Goal: Task Accomplishment & Management: Manage account settings

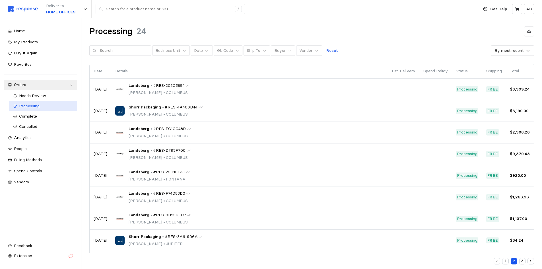
click at [49, 105] on div "Processing" at bounding box center [46, 106] width 54 height 6
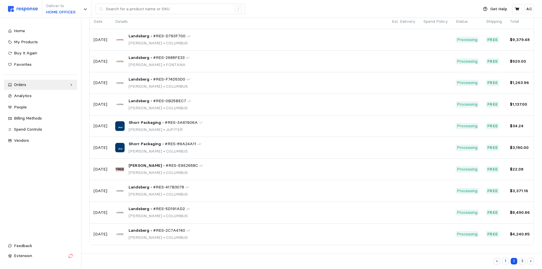
click at [504, 260] on button "1" at bounding box center [505, 261] width 7 height 7
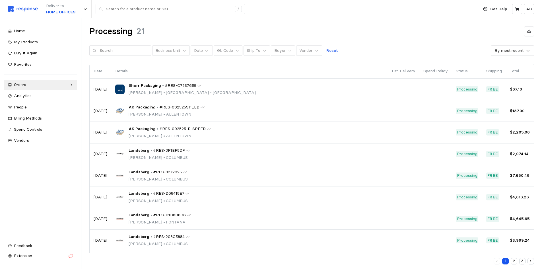
click at [523, 261] on button "3" at bounding box center [522, 261] width 7 height 7
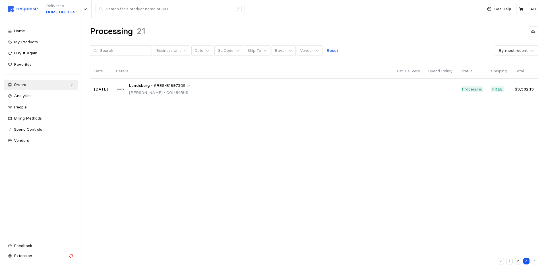
click at [519, 260] on button "2" at bounding box center [518, 261] width 7 height 7
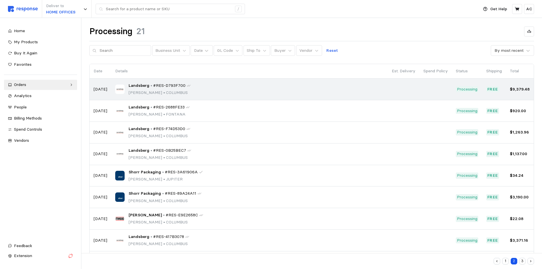
click at [263, 88] on div "Landsberg • #RES-D793F700 [PERSON_NAME] • [GEOGRAPHIC_DATA]" at bounding box center [249, 88] width 268 height 13
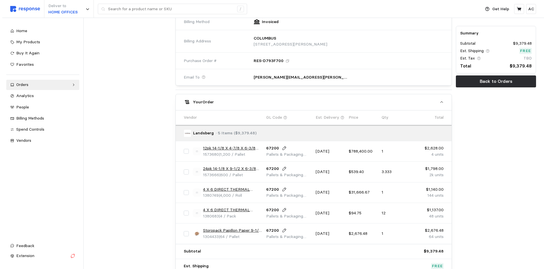
scroll to position [227, 0]
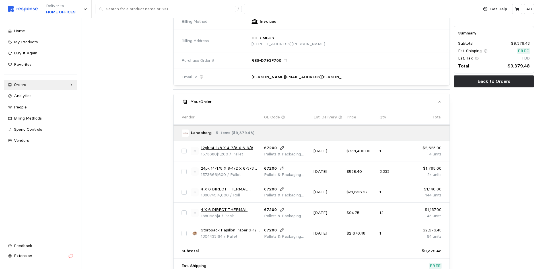
click at [243, 147] on link "12pk 14-1/8 X 4-7/8 X 6-3/8 RSC 32ECT Kraft" at bounding box center [230, 148] width 59 height 6
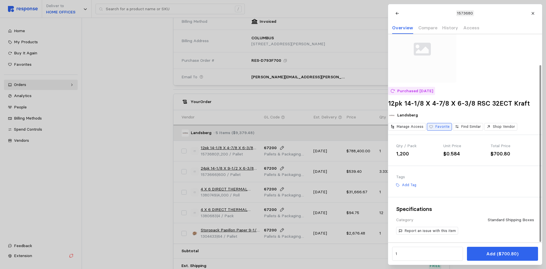
scroll to position [36, 0]
drag, startPoint x: 413, startPoint y: 94, endPoint x: 481, endPoint y: 94, distance: 67.7
click at [480, 99] on h2 "12pk 14-1/8 X 4-7/8 X 6-3/8 RSC 32ECT Kraft" at bounding box center [465, 103] width 154 height 9
copy h2 "14-1/8 X 4-7/8 X 6-3/8"
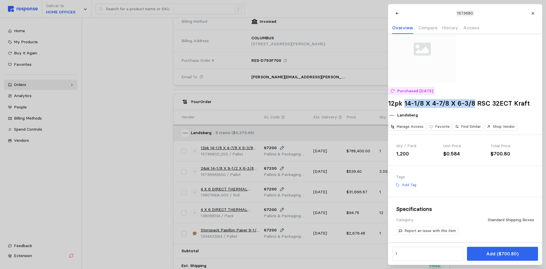
scroll to position [36, 0]
drag, startPoint x: 235, startPoint y: 187, endPoint x: 239, endPoint y: 190, distance: 5.1
click at [235, 187] on div at bounding box center [273, 134] width 546 height 269
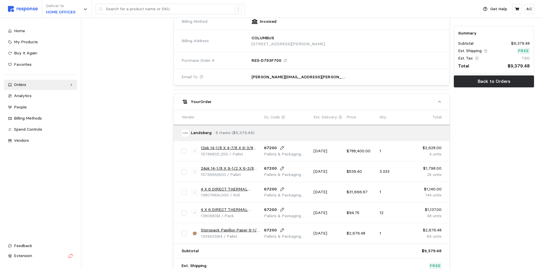
click at [246, 189] on link "4 X 6 DIRECT THERMAL LABEL FANFOLD (4000/RL)" at bounding box center [230, 189] width 59 height 6
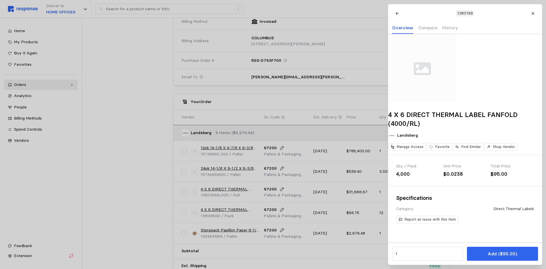
click at [245, 210] on div at bounding box center [273, 134] width 546 height 269
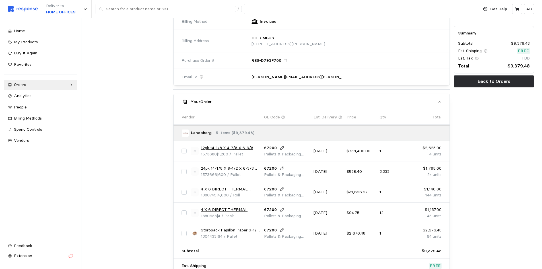
click at [245, 208] on link "4 X 6 DIRECT THERMAL LABEL ROLL 3"" at bounding box center [230, 209] width 59 height 6
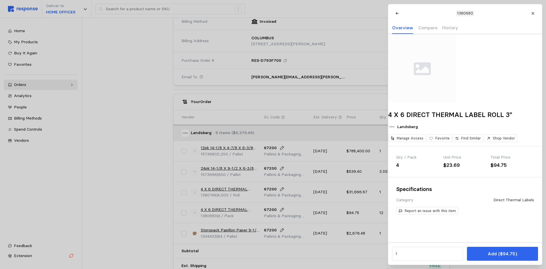
click at [246, 229] on div at bounding box center [273, 134] width 546 height 269
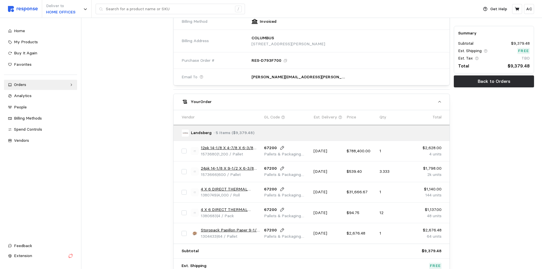
click at [248, 230] on link "Storopack Papillon Paper 9-1/4 x 900' 40# 16bx/layer" at bounding box center [230, 230] width 59 height 6
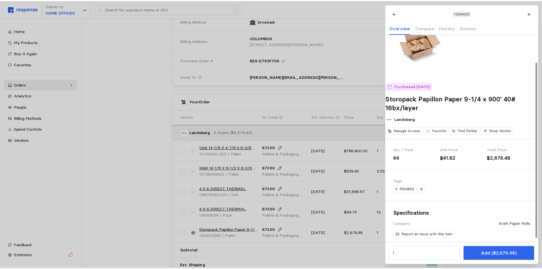
scroll to position [36, 0]
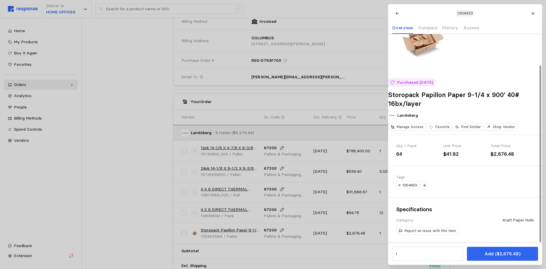
click at [144, 214] on div at bounding box center [273, 134] width 546 height 269
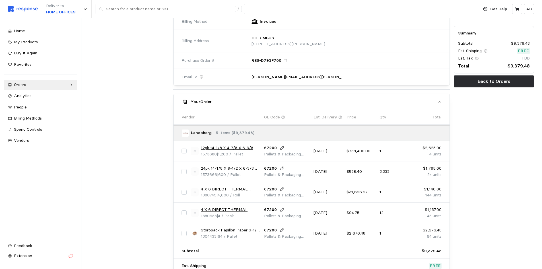
click at [244, 211] on link "4 X 6 DIRECT THERMAL LABEL ROLL 3"" at bounding box center [230, 209] width 59 height 6
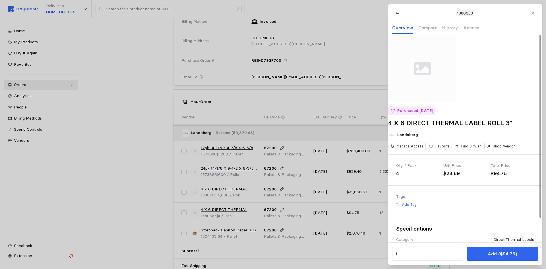
click at [148, 171] on div at bounding box center [273, 134] width 546 height 269
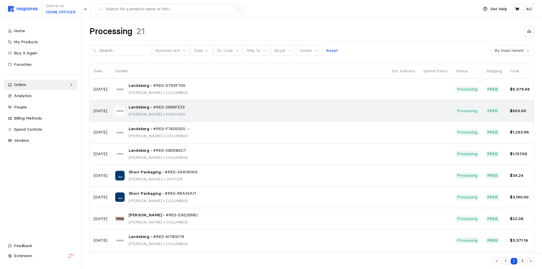
click at [190, 109] on div "Landsberg • #RES-2688FE33 [PERSON_NAME] • [PERSON_NAME]" at bounding box center [249, 110] width 268 height 13
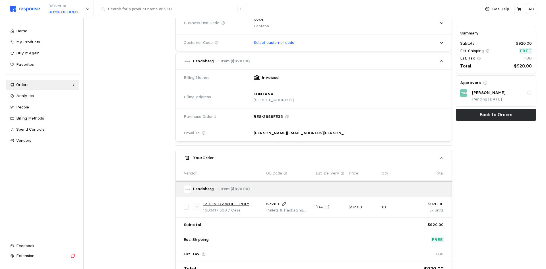
scroll to position [210, 0]
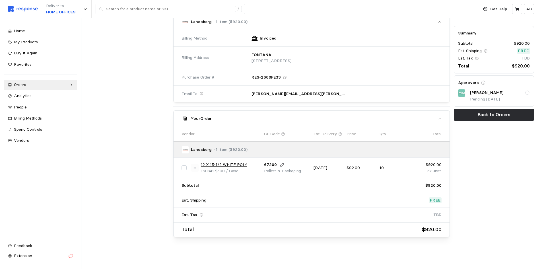
click at [241, 164] on link "12 X 15-1/2 WHITE POLY MAILER" at bounding box center [230, 165] width 59 height 6
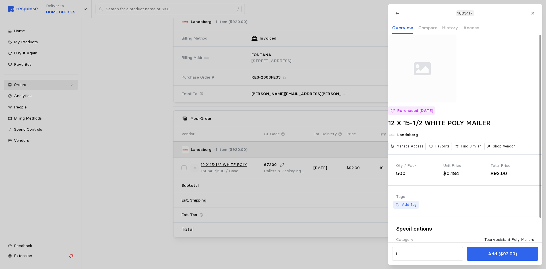
click at [409, 207] on p "Add Tag" at bounding box center [409, 204] width 15 height 5
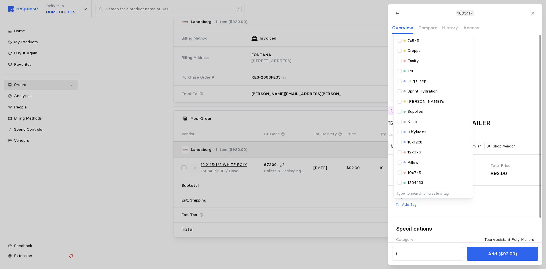
click at [427, 196] on p "Type to search or create a tag." at bounding box center [432, 193] width 73 height 5
click at [428, 196] on p "Type to search or create a tag." at bounding box center [432, 193] width 73 height 5
type input "12X15"
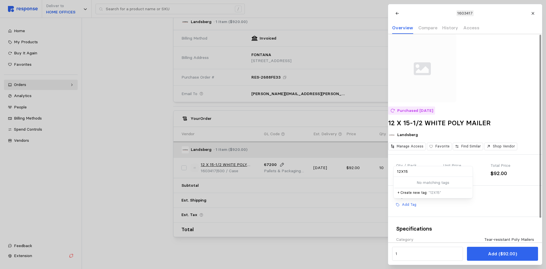
click at [440, 195] on p "+ Create new tag: " 12X15 "" at bounding box center [432, 192] width 71 height 5
click at [415, 195] on p "+ Create new tag: " 12X15 "" at bounding box center [432, 192] width 71 height 5
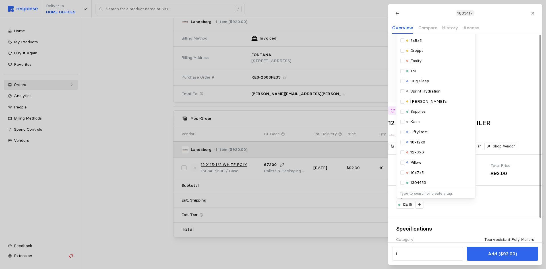
click at [494, 208] on div "12x15 Selected 12x15 Tags Standar Packaging Equipment Ppe 15x11x7 14x9x6 7x5x5 …" at bounding box center [465, 204] width 138 height 8
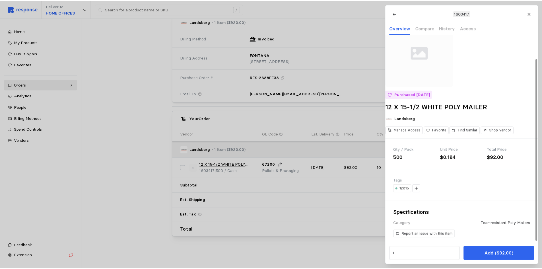
scroll to position [28, 0]
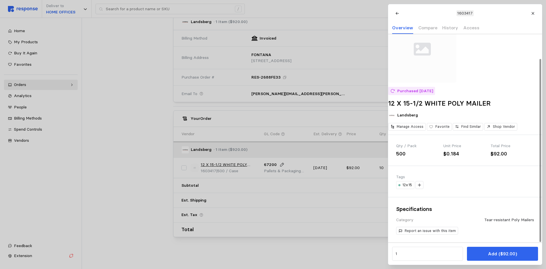
click at [305, 250] on div at bounding box center [273, 134] width 546 height 269
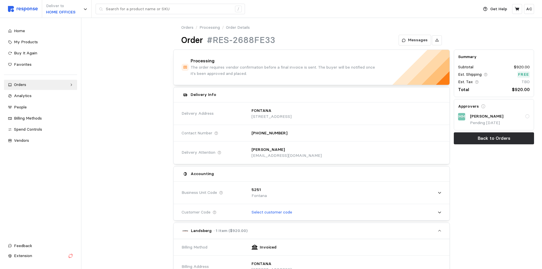
scroll to position [0, 0]
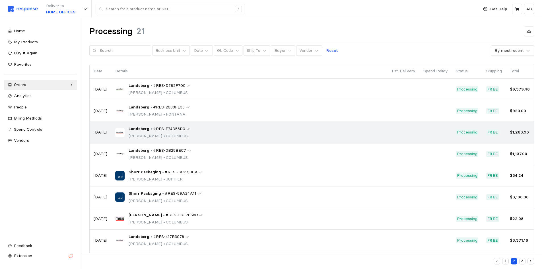
click at [162, 134] on span "•" at bounding box center [164, 135] width 4 height 5
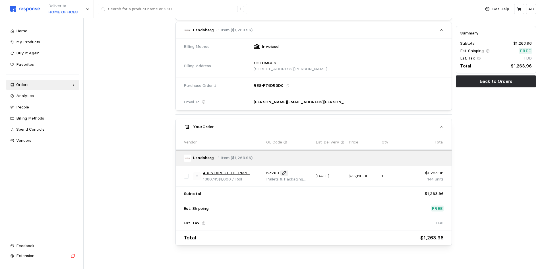
scroll to position [210, 0]
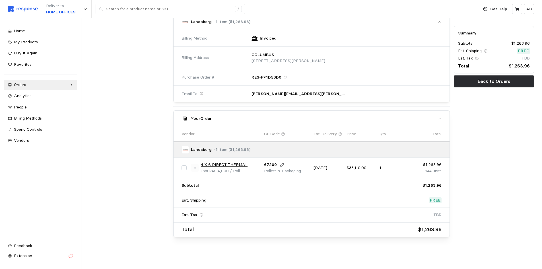
click at [243, 164] on link "4 X 6 DIRECT THERMAL LABEL FANFOLD (4000/RL)" at bounding box center [230, 165] width 59 height 6
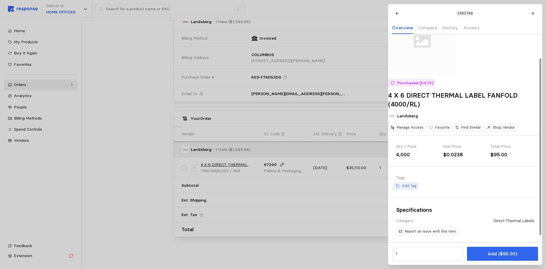
scroll to position [28, 0]
click at [412, 188] on p "Add Tag" at bounding box center [409, 185] width 15 height 5
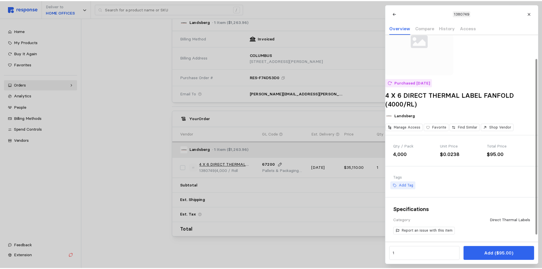
scroll to position [0, 0]
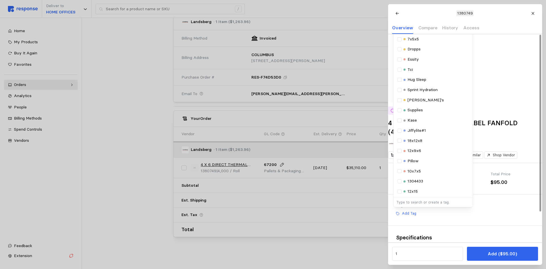
click at [418, 205] on p "Type to search or create a tag." at bounding box center [432, 202] width 73 height 5
type input "4X6 SHIPPING LABLE"
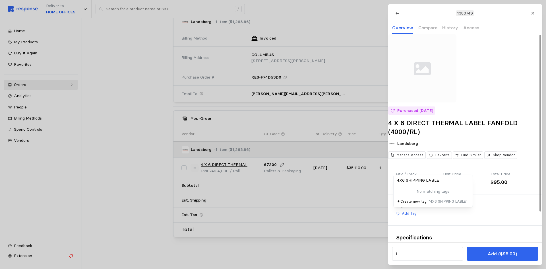
click at [413, 204] on p "+ Create new tag: " 4X6 SHIPPING LABLE "" at bounding box center [432, 201] width 71 height 5
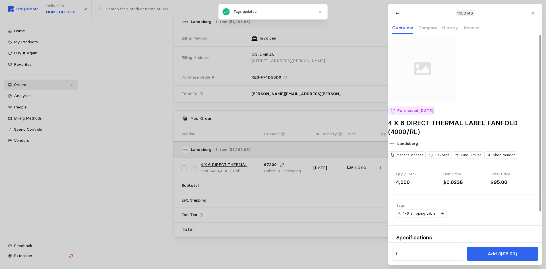
click at [487, 217] on div "4x6 Shipping Lable" at bounding box center [465, 213] width 138 height 8
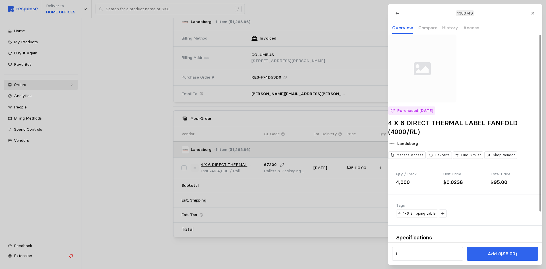
click at [117, 166] on div at bounding box center [273, 134] width 546 height 269
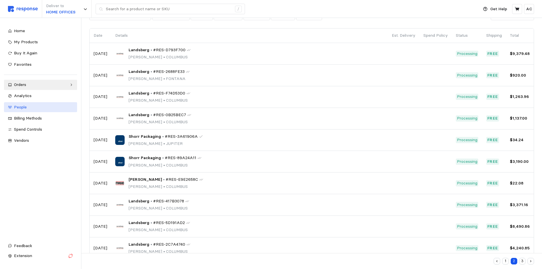
scroll to position [49, 0]
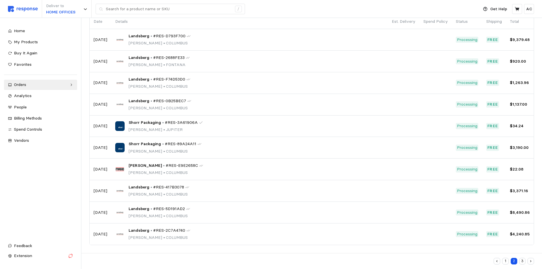
click at [532, 259] on button "button" at bounding box center [530, 261] width 7 height 7
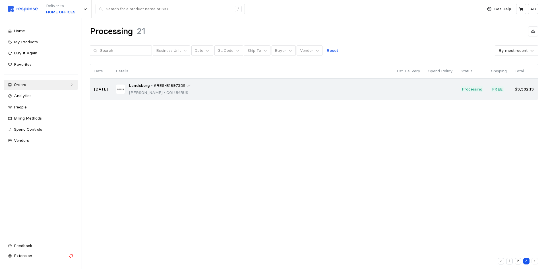
click at [220, 89] on div "Landsberg • #RES-B19973D8 [PERSON_NAME] • [GEOGRAPHIC_DATA]" at bounding box center [252, 88] width 273 height 13
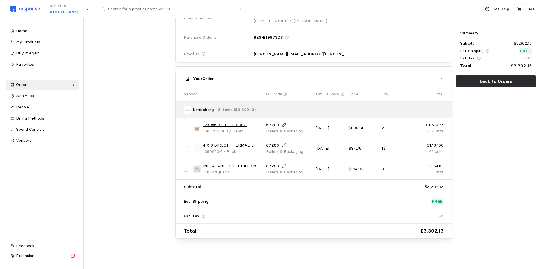
scroll to position [251, 0]
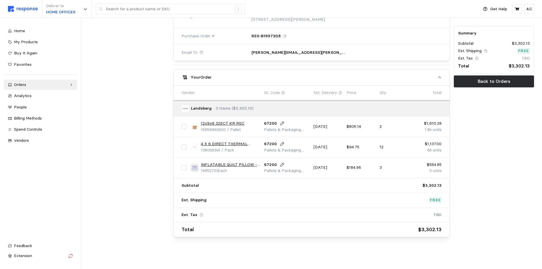
click at [233, 145] on link "4 X 6 DIRECT THERMAL LABEL ROLL 3"" at bounding box center [230, 144] width 59 height 6
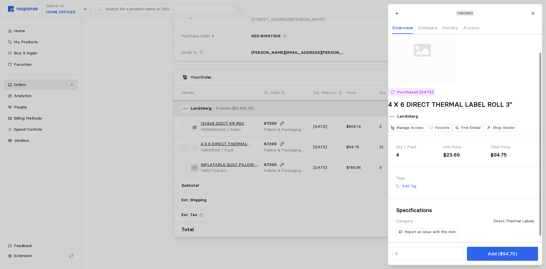
scroll to position [28, 0]
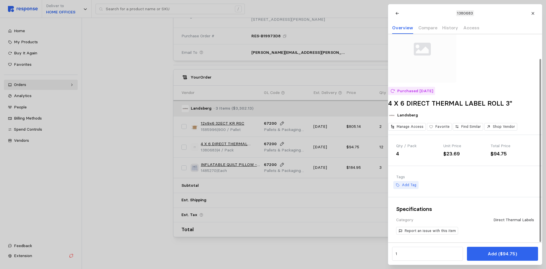
click at [412, 185] on p "Add Tag" at bounding box center [409, 184] width 15 height 5
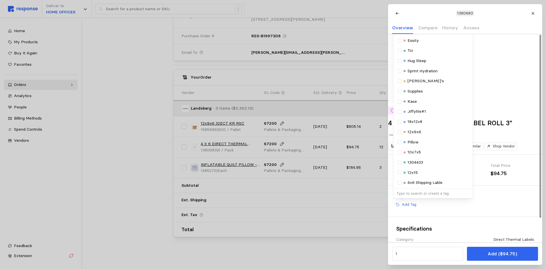
scroll to position [0, 0]
click at [429, 196] on p "Type to search or create a tag." at bounding box center [432, 193] width 73 height 5
type input "4X6 SHIPPING LABLE"
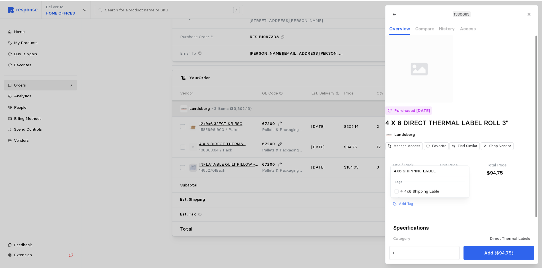
scroll to position [0, 0]
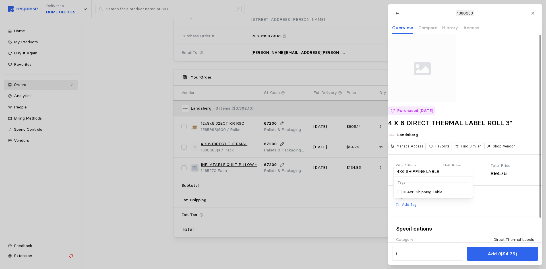
click at [445, 195] on div "4x6 Shipping Lable" at bounding box center [432, 192] width 71 height 6
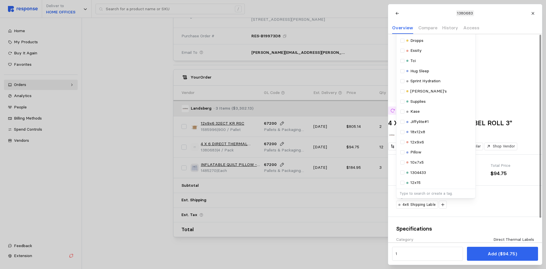
click at [142, 177] on div at bounding box center [273, 134] width 546 height 269
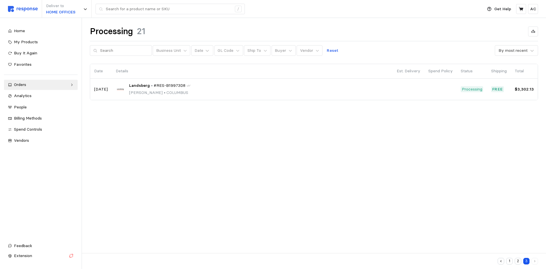
click at [520, 261] on button "2" at bounding box center [518, 261] width 7 height 7
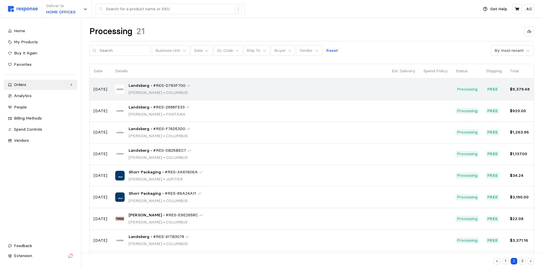
click at [253, 87] on div "Landsberg • #RES-D793F700 [PERSON_NAME] • [GEOGRAPHIC_DATA]" at bounding box center [249, 88] width 268 height 13
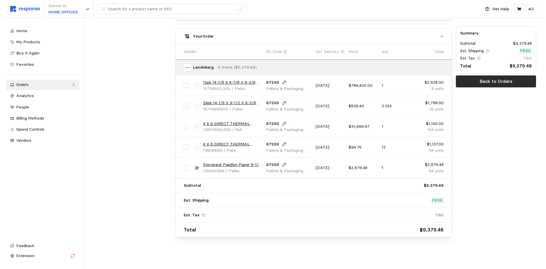
scroll to position [293, 0]
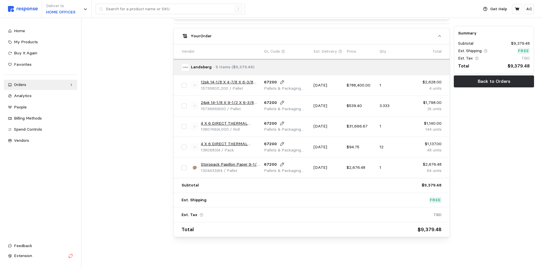
click at [239, 123] on link "4 X 6 DIRECT THERMAL LABEL FANFOLD (4000/RL)" at bounding box center [230, 123] width 59 height 6
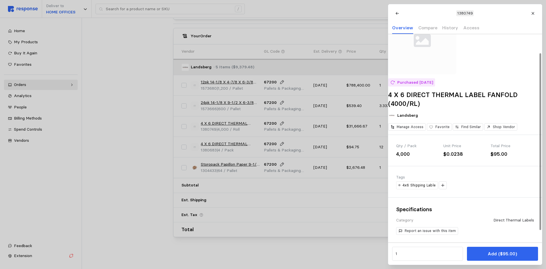
scroll to position [36, 0]
click at [121, 167] on div at bounding box center [273, 134] width 546 height 269
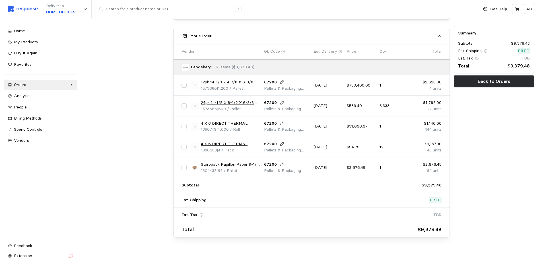
click at [217, 144] on link "4 X 6 DIRECT THERMAL LABEL ROLL 3"" at bounding box center [230, 144] width 59 height 6
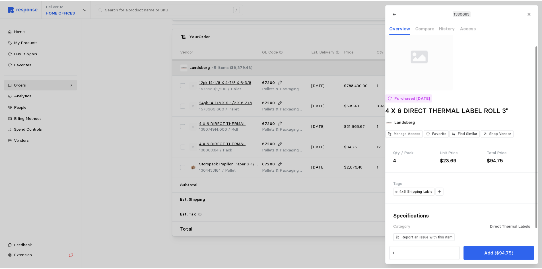
scroll to position [28, 0]
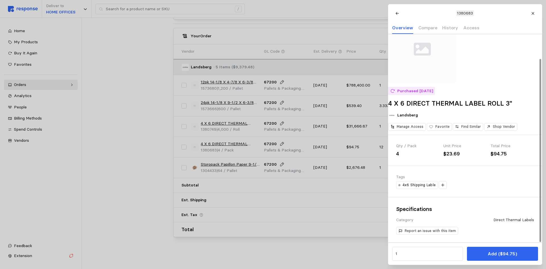
click at [137, 165] on div at bounding box center [273, 134] width 546 height 269
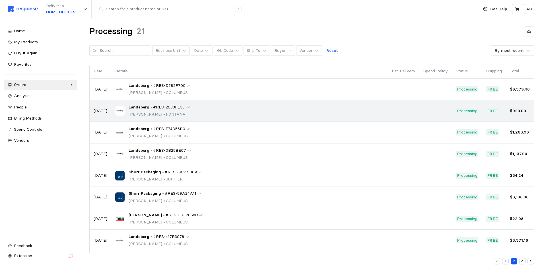
click at [157, 114] on p "[PERSON_NAME] • [PERSON_NAME]" at bounding box center [159, 114] width 61 height 6
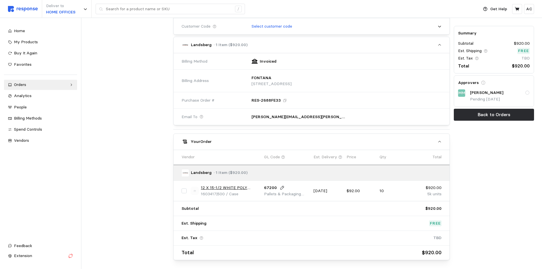
scroll to position [210, 0]
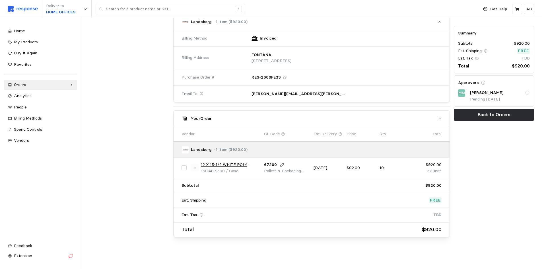
click at [234, 164] on link "12 X 15-1/2 WHITE POLY MAILER" at bounding box center [230, 165] width 59 height 6
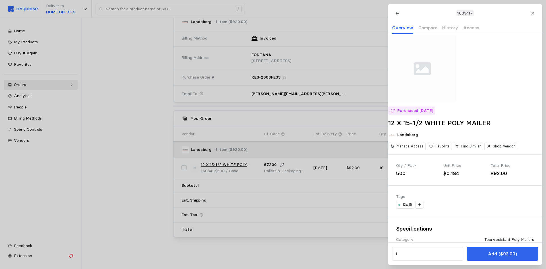
click at [100, 146] on div at bounding box center [273, 134] width 546 height 269
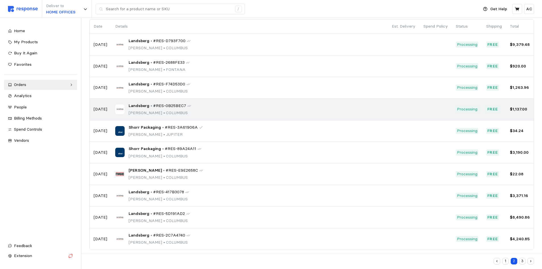
scroll to position [49, 0]
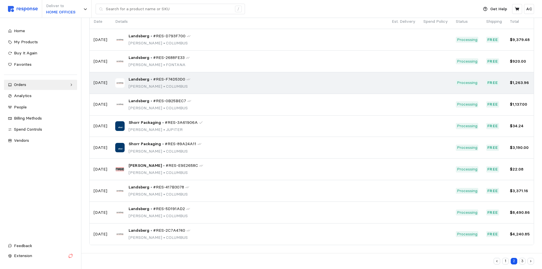
click at [162, 85] on span "•" at bounding box center [164, 86] width 4 height 5
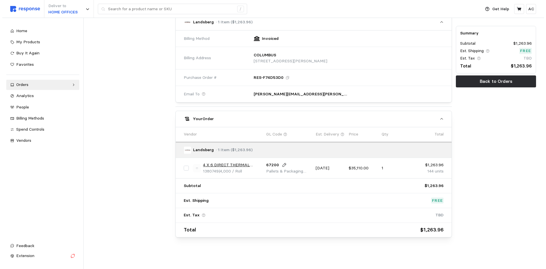
scroll to position [210, 0]
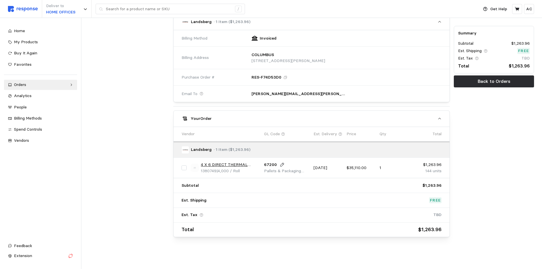
click at [244, 163] on link "4 X 6 DIRECT THERMAL LABEL FANFOLD (4000/RL)" at bounding box center [230, 165] width 59 height 6
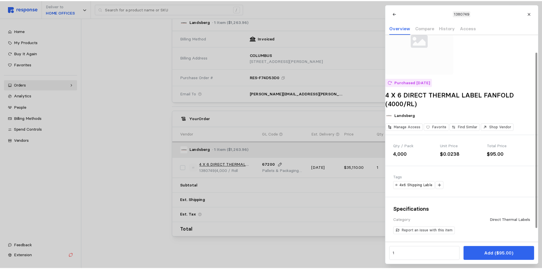
scroll to position [36, 0]
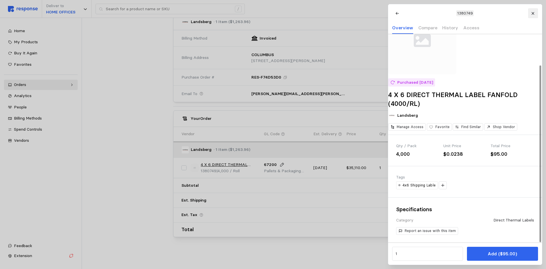
click at [534, 13] on icon at bounding box center [533, 13] width 4 height 4
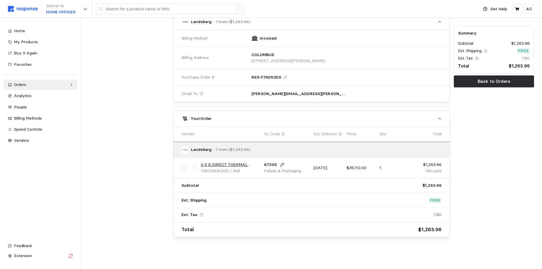
scroll to position [49, 0]
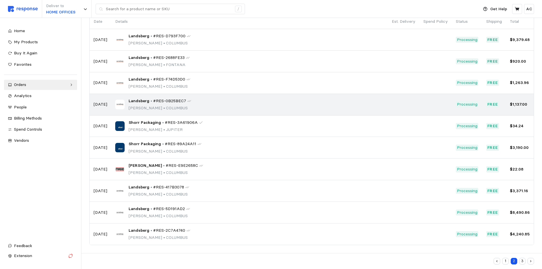
click at [160, 102] on span "#RES-0B25BEC7" at bounding box center [169, 101] width 33 height 6
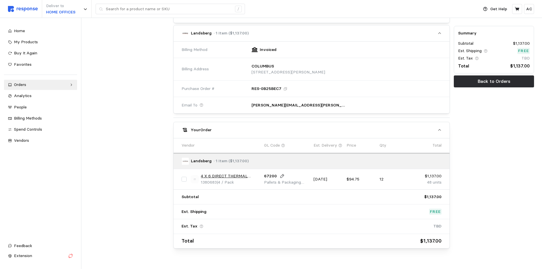
click at [245, 176] on link "4 X 6 DIRECT THERMAL LABEL ROLL 3"" at bounding box center [230, 176] width 59 height 6
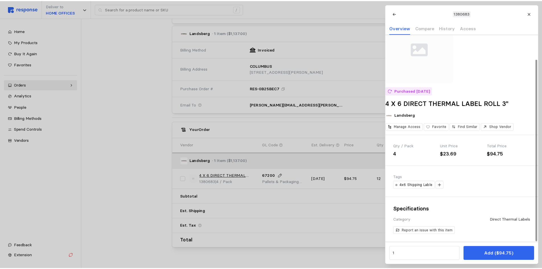
scroll to position [28, 0]
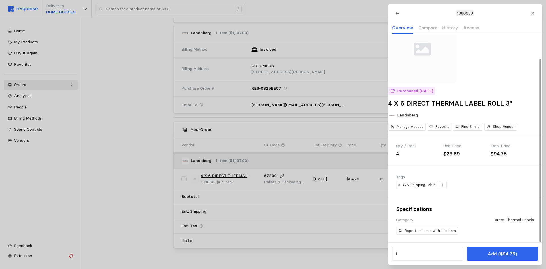
click at [130, 136] on div at bounding box center [273, 134] width 546 height 269
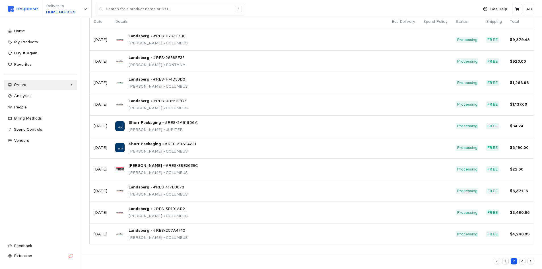
scroll to position [49, 0]
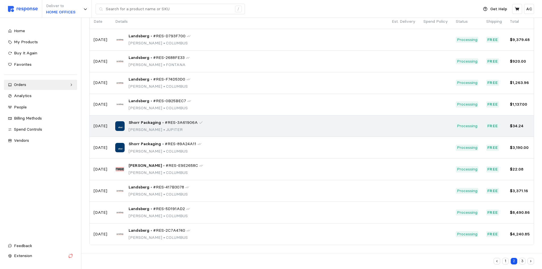
click at [146, 126] on div "Shorr Packaging • #RES-3A61906A [PERSON_NAME] • JUPITER" at bounding box center [166, 125] width 74 height 13
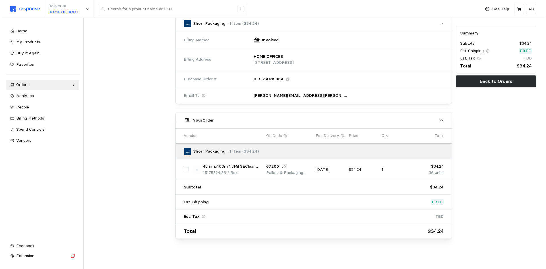
scroll to position [210, 0]
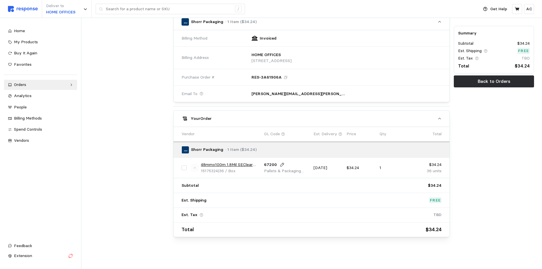
click at [240, 164] on link "48mmx100m 1.8Mil SEClear Industrial AC BST" at bounding box center [230, 165] width 59 height 6
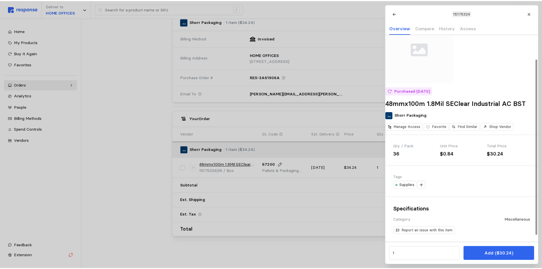
scroll to position [36, 0]
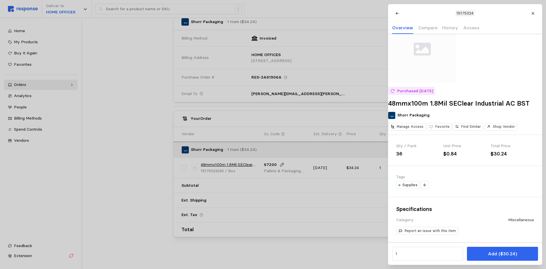
click at [131, 154] on div at bounding box center [273, 134] width 546 height 269
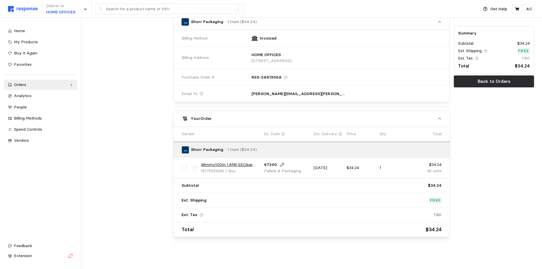
scroll to position [49, 0]
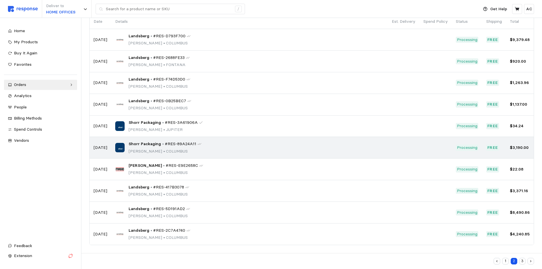
click at [159, 148] on p "[PERSON_NAME] • [GEOGRAPHIC_DATA]" at bounding box center [165, 151] width 73 height 6
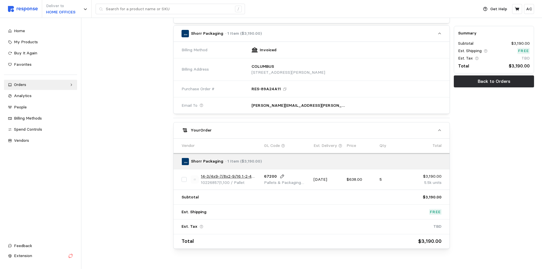
scroll to position [199, 0]
click at [247, 175] on link "14-3/4x9-7/8x2-9/16 1-2-4 Wine Bottle" at bounding box center [230, 176] width 59 height 6
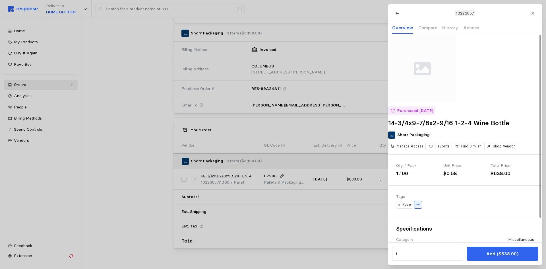
click at [416, 206] on icon at bounding box center [418, 204] width 4 height 4
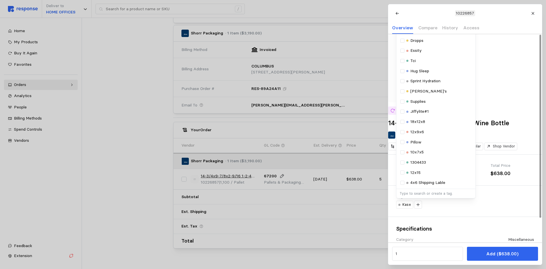
click at [415, 196] on p "Type to search or create a tag." at bounding box center [435, 193] width 73 height 5
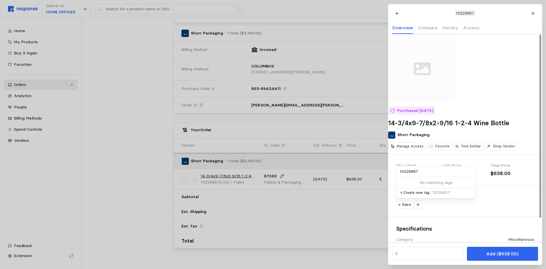
type input "10226857"
click at [433, 194] on span "" 10226857 "" at bounding box center [441, 192] width 20 height 4
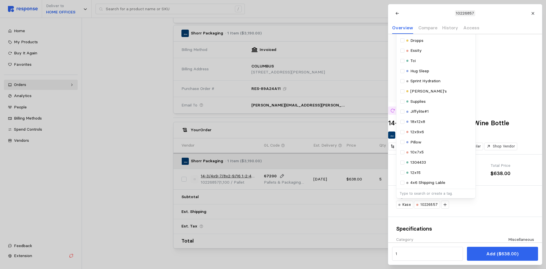
click at [123, 162] on div at bounding box center [273, 134] width 546 height 269
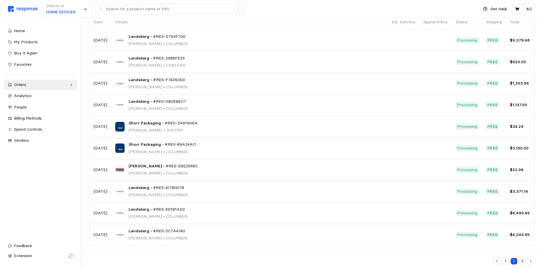
scroll to position [49, 0]
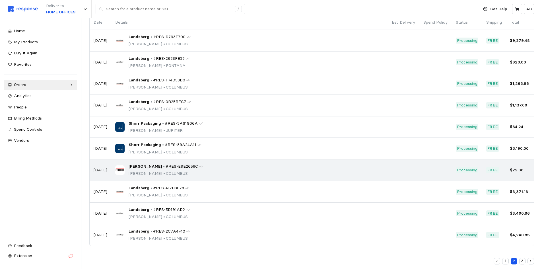
click at [165, 167] on span "#RES-E9E2658C" at bounding box center [181, 166] width 32 height 6
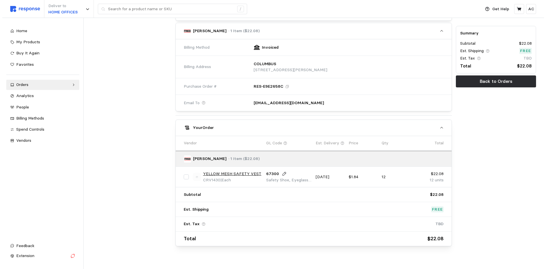
scroll to position [210, 0]
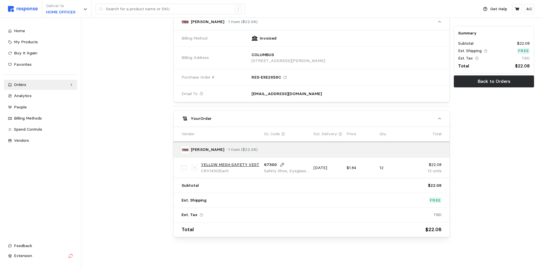
click at [245, 163] on link "YELLOW MESH SAFETY VEST" at bounding box center [230, 165] width 58 height 6
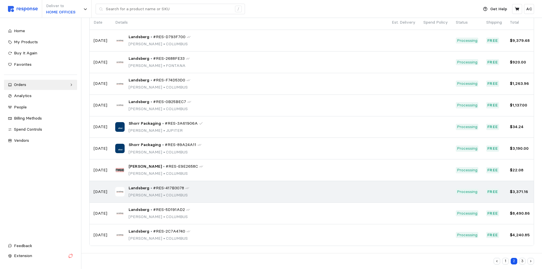
scroll to position [49, 0]
click at [149, 193] on p "[PERSON_NAME] • [GEOGRAPHIC_DATA]" at bounding box center [159, 194] width 61 height 6
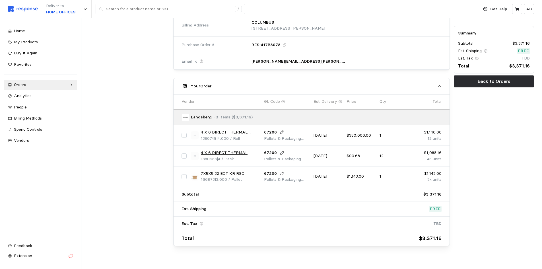
scroll to position [251, 0]
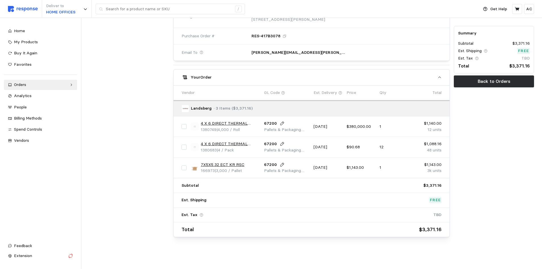
click at [234, 121] on link "4 X 6 DIRECT THERMAL LABEL FANFOLD (4000/RL)" at bounding box center [230, 123] width 59 height 6
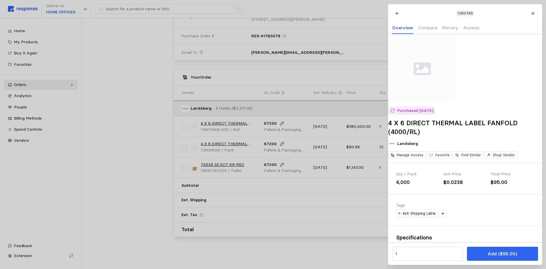
click at [242, 142] on div at bounding box center [273, 134] width 546 height 269
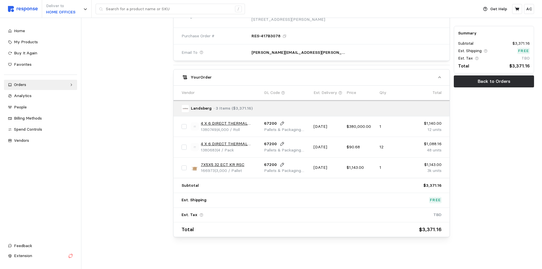
click at [244, 144] on link "4 X 6 DIRECT THERMAL LABEL ROLL 3"" at bounding box center [230, 144] width 59 height 6
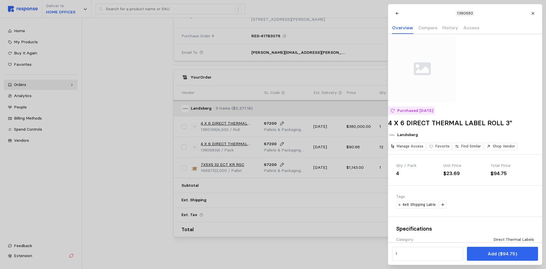
click at [237, 164] on div at bounding box center [273, 134] width 546 height 269
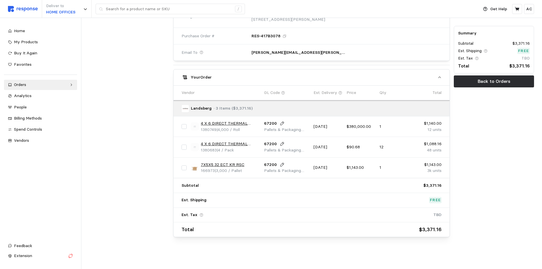
click at [235, 164] on link "7X5X5 32 ECT KR RSC" at bounding box center [223, 165] width 44 height 6
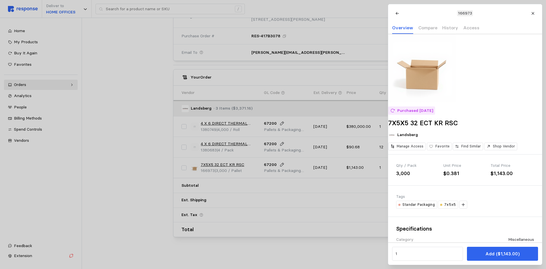
click at [144, 161] on div at bounding box center [273, 134] width 546 height 269
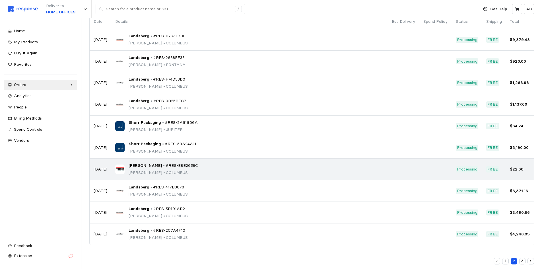
scroll to position [49, 0]
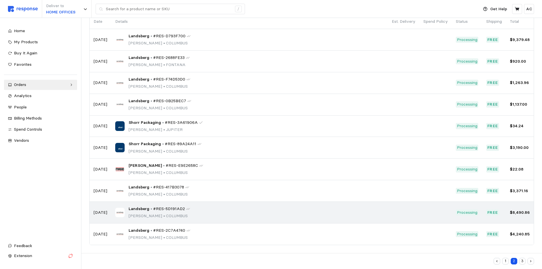
click at [154, 212] on span "#RES-5D191AD2" at bounding box center [169, 209] width 32 height 6
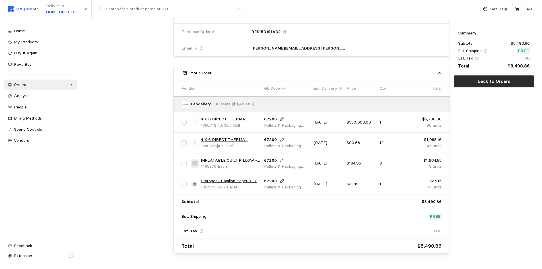
scroll to position [256, 0]
click at [239, 118] on link "4 X 6 DIRECT THERMAL LABEL FANFOLD (4000/RL)" at bounding box center [230, 119] width 59 height 6
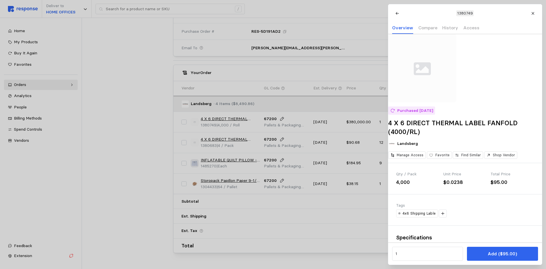
click at [160, 146] on div at bounding box center [273, 134] width 546 height 269
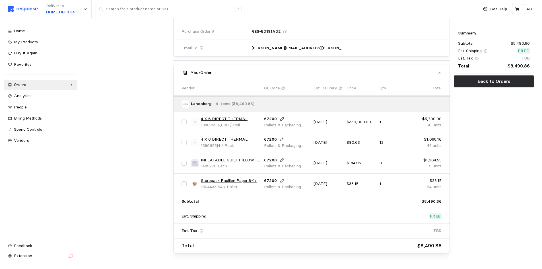
click at [244, 159] on link "INFLATABLE QUILT PILLOW - PREGIS # 4075442 7.3"X15.1"X1098'" at bounding box center [230, 160] width 59 height 6
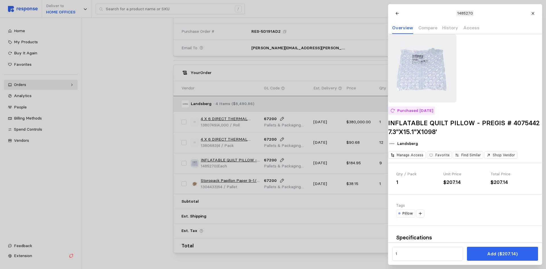
click at [233, 185] on div at bounding box center [273, 134] width 546 height 269
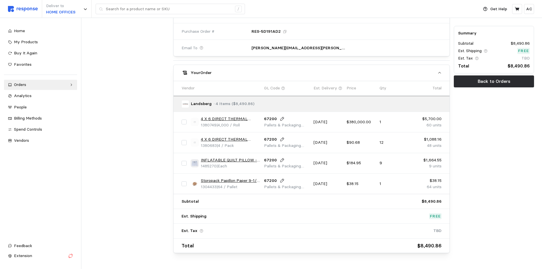
click at [240, 180] on link "Storopack Papillon Paper 9-1/4 x 900' 40# 16bx/layer" at bounding box center [230, 180] width 59 height 6
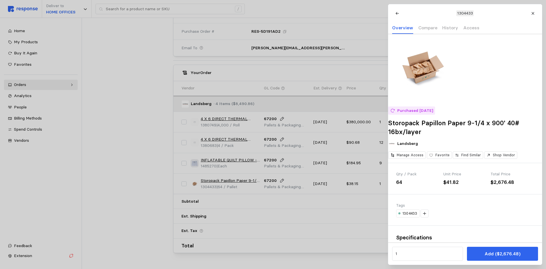
click at [131, 158] on div at bounding box center [273, 134] width 546 height 269
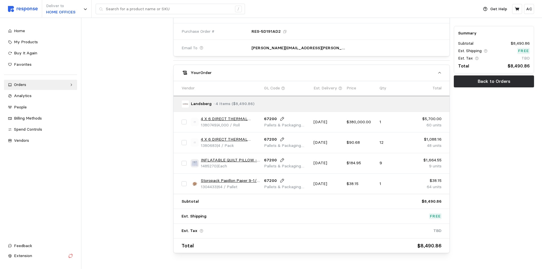
scroll to position [49, 0]
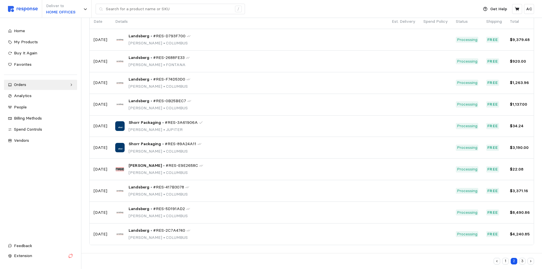
click at [507, 260] on button "1" at bounding box center [505, 261] width 7 height 7
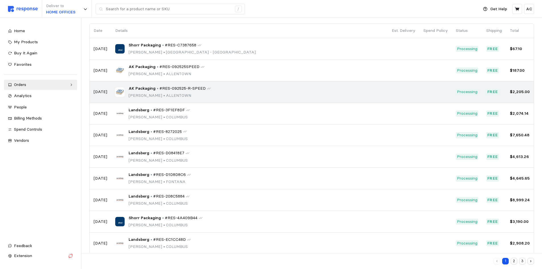
scroll to position [49, 0]
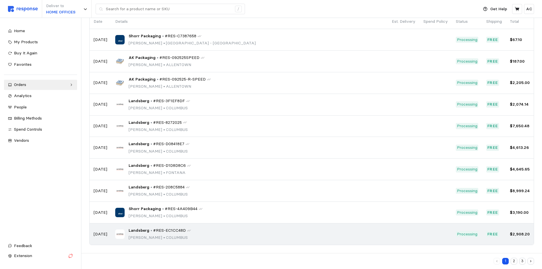
click at [202, 237] on div "Landsberg • #RES-EC1CC48D [PERSON_NAME] • [GEOGRAPHIC_DATA]" at bounding box center [249, 233] width 268 height 13
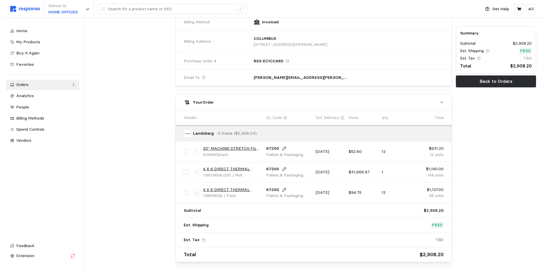
scroll to position [251, 0]
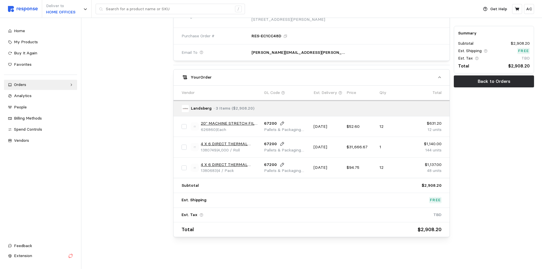
click at [238, 122] on link "20" MACHINE STRETCH FILM 80 GAUGE" at bounding box center [230, 123] width 59 height 6
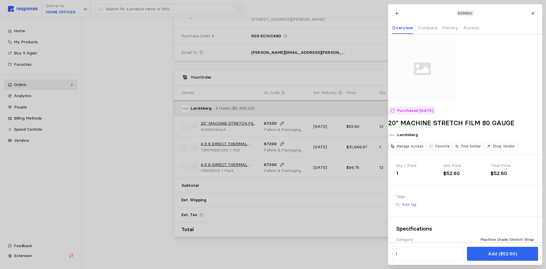
click at [141, 148] on div at bounding box center [273, 134] width 546 height 269
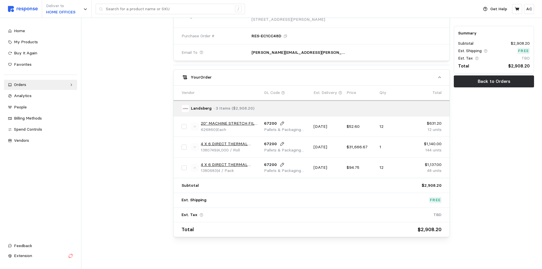
click at [239, 123] on link "20" MACHINE STRETCH FILM 80 GAUGE" at bounding box center [230, 123] width 59 height 6
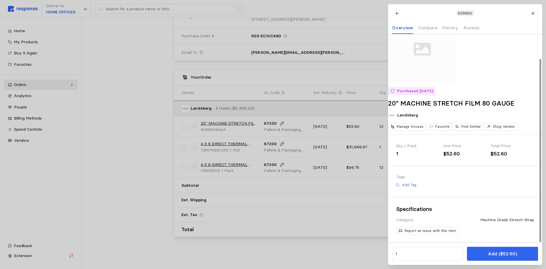
scroll to position [28, 0]
click at [412, 184] on p "Add Tag" at bounding box center [409, 184] width 15 height 5
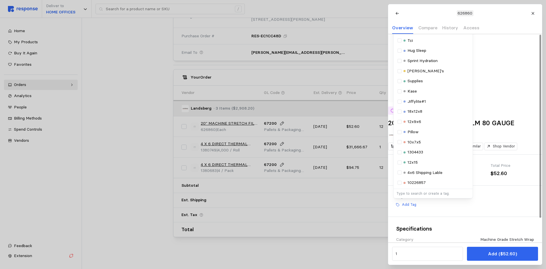
click at [427, 196] on p "Type to search or create a tag." at bounding box center [432, 193] width 73 height 5
type input "20205137"
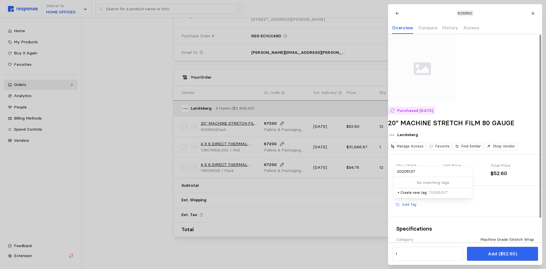
click at [431, 194] on span "" 20205137 "" at bounding box center [438, 192] width 20 height 4
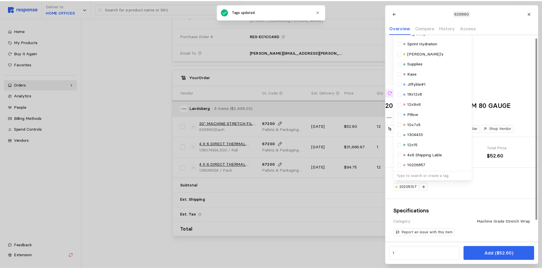
scroll to position [28, 0]
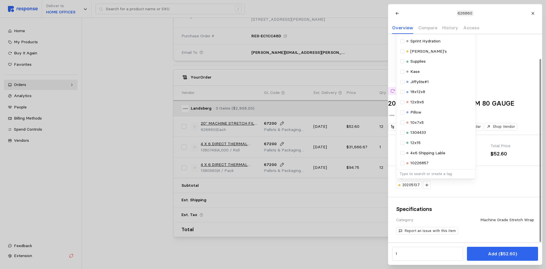
click at [139, 165] on div at bounding box center [273, 134] width 546 height 269
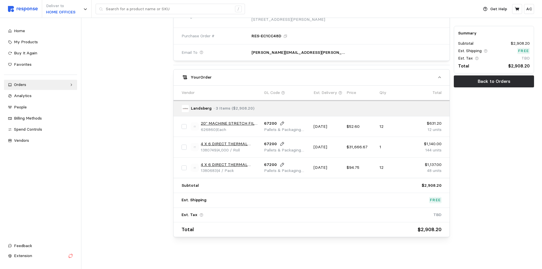
click at [225, 145] on link "4 X 6 DIRECT THERMAL LABEL FANFOLD (4000/RL)" at bounding box center [230, 144] width 59 height 6
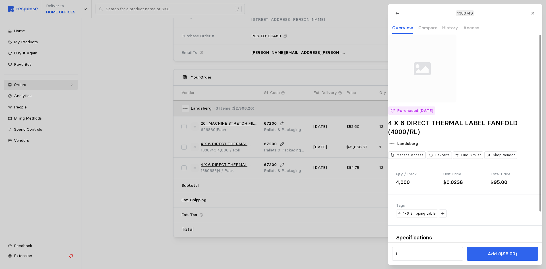
click at [238, 165] on div at bounding box center [273, 134] width 546 height 269
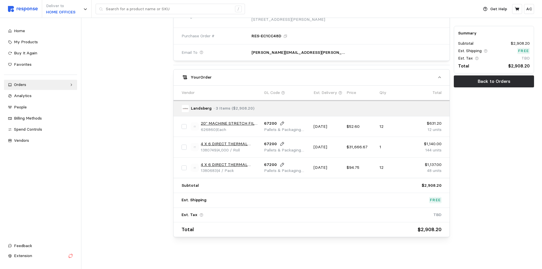
click at [246, 164] on link "4 X 6 DIRECT THERMAL LABEL ROLL 3"" at bounding box center [230, 165] width 59 height 6
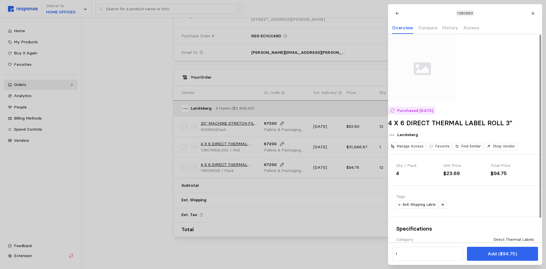
click at [140, 147] on div at bounding box center [273, 134] width 546 height 269
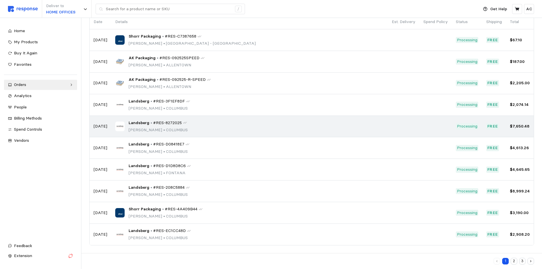
scroll to position [49, 0]
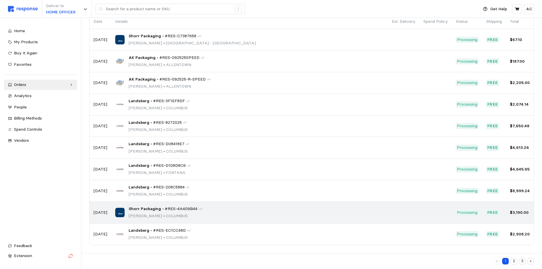
click at [166, 207] on span "#RES-4A409B44" at bounding box center [181, 209] width 33 height 6
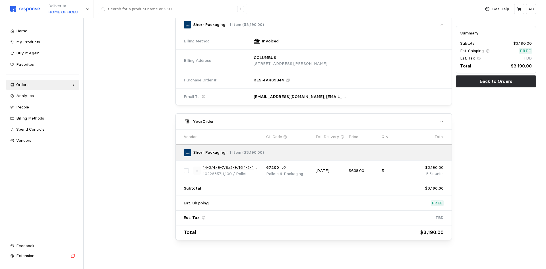
scroll to position [210, 0]
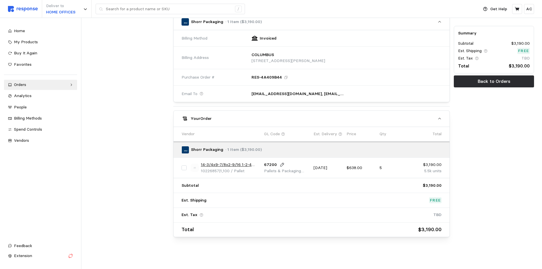
click at [239, 164] on link "14-3/4x9-7/8x2-9/16 1-2-4 Wine Bottle" at bounding box center [230, 165] width 59 height 6
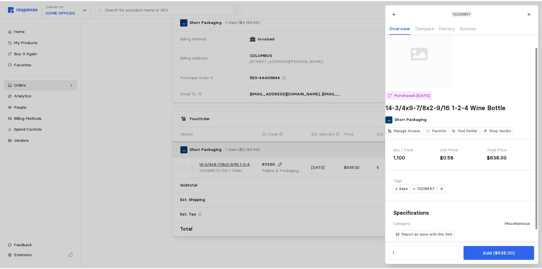
scroll to position [17, 0]
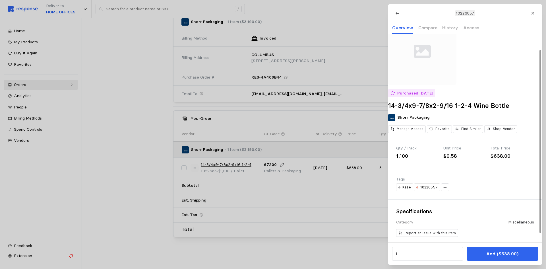
click at [118, 136] on div at bounding box center [273, 134] width 546 height 269
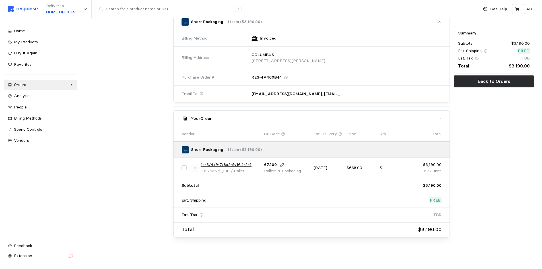
scroll to position [49, 0]
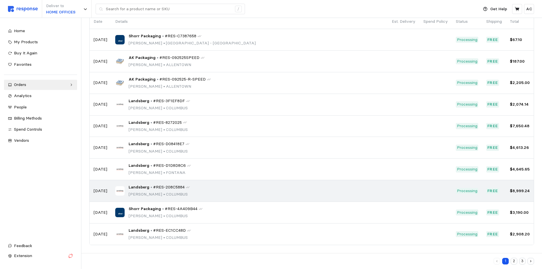
click at [142, 187] on span "Landsberg" at bounding box center [139, 187] width 21 height 6
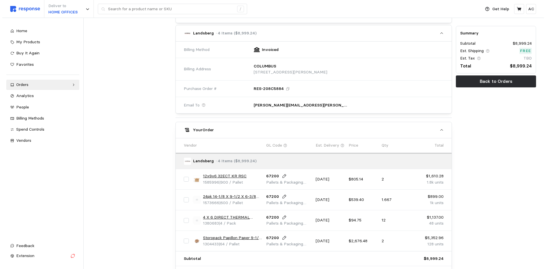
scroll to position [199, 0]
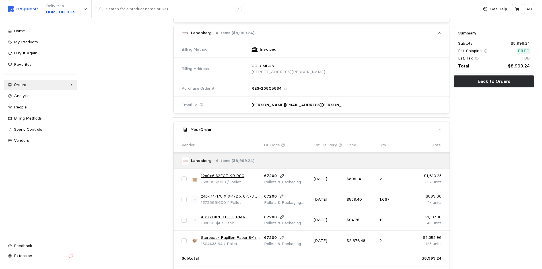
click at [222, 176] on link "12x9x6 32ECT KR RSC" at bounding box center [223, 176] width 44 height 6
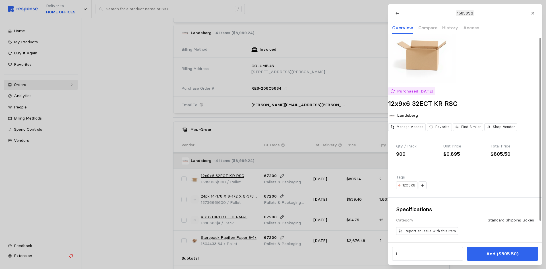
scroll to position [28, 0]
click at [220, 196] on div at bounding box center [273, 134] width 546 height 269
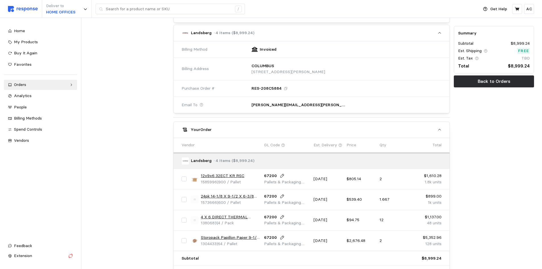
click at [233, 197] on link "24pk 14-1/8 X 9-1/2 X 6-3/8 RSC 32ECT Kraft" at bounding box center [230, 196] width 59 height 6
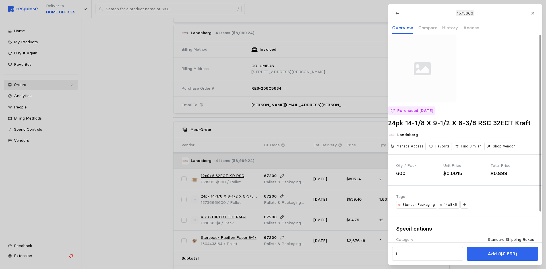
click at [216, 218] on div at bounding box center [273, 134] width 546 height 269
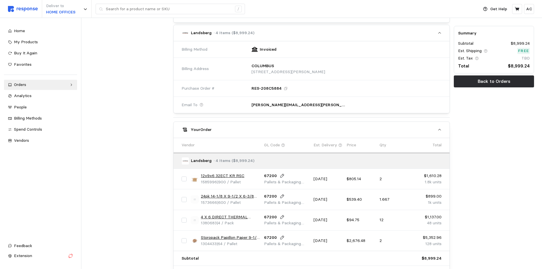
click at [228, 218] on link "4 X 6 DIRECT THERMAL LABEL ROLL 3"" at bounding box center [230, 217] width 59 height 6
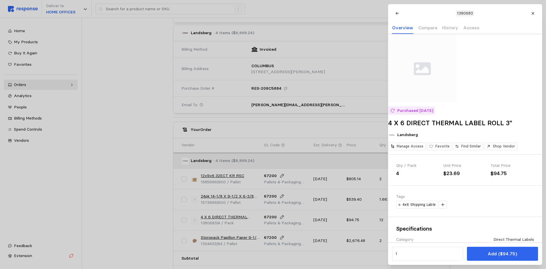
click at [235, 238] on div at bounding box center [273, 134] width 546 height 269
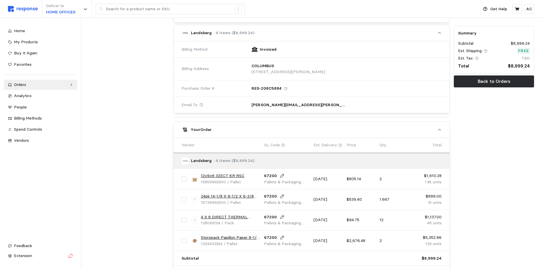
click at [229, 238] on link "Storopack Papillon Paper 9-1/4 x 900' 40# 16bx/layer" at bounding box center [230, 237] width 59 height 6
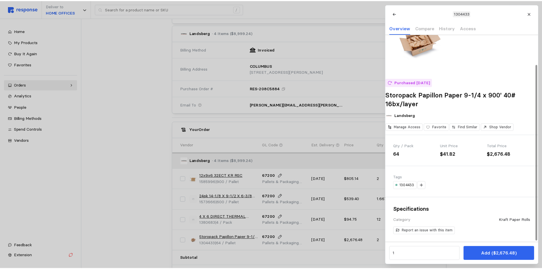
scroll to position [36, 0]
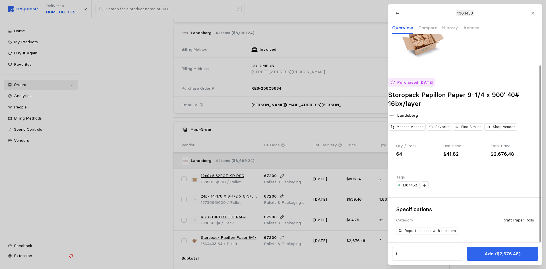
click at [141, 182] on div at bounding box center [273, 134] width 546 height 269
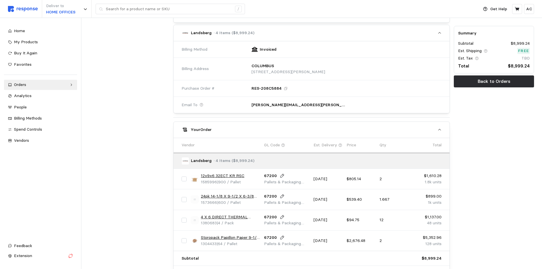
scroll to position [49, 0]
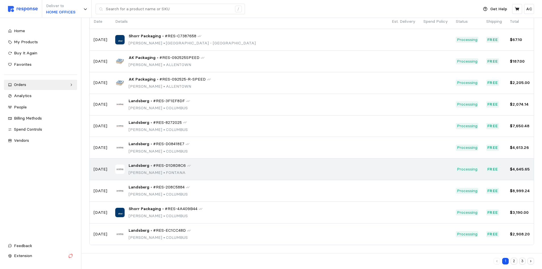
click at [162, 171] on p "[PERSON_NAME] • [PERSON_NAME]" at bounding box center [160, 172] width 62 height 6
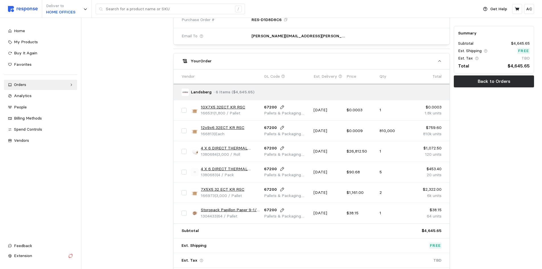
scroll to position [284, 0]
click at [228, 106] on link "10X7X5 32ECT KR RSC" at bounding box center [223, 107] width 44 height 6
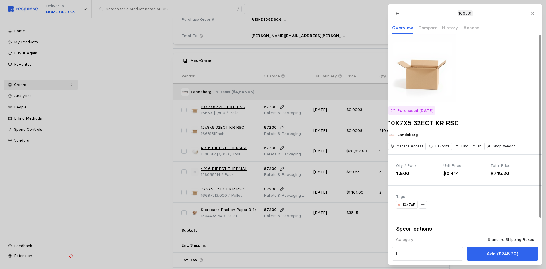
click at [230, 127] on div at bounding box center [273, 134] width 546 height 269
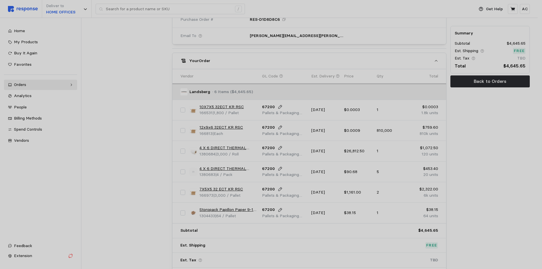
click at [215, 127] on link "12x9x6 32ECT KR RSC" at bounding box center [221, 127] width 44 height 6
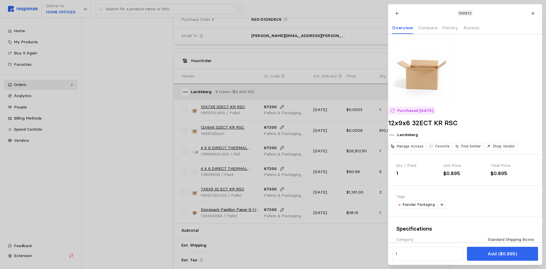
click at [142, 141] on div at bounding box center [273, 134] width 546 height 269
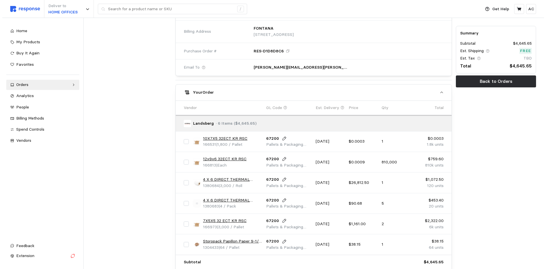
scroll to position [253, 0]
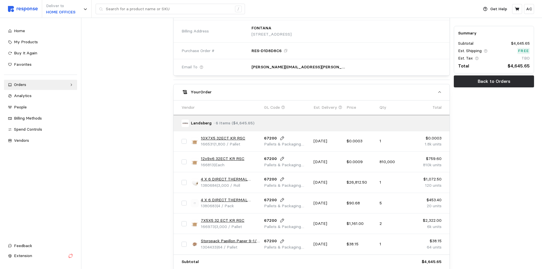
click at [230, 158] on link "12x9x6 32ECT KR RSC" at bounding box center [223, 159] width 44 height 6
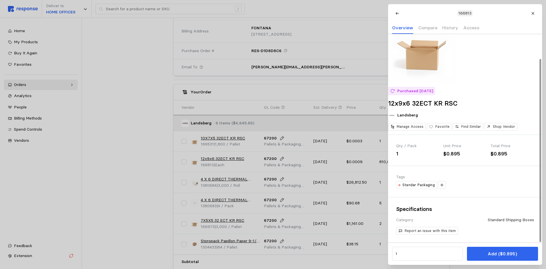
scroll to position [28, 0]
click at [442, 185] on icon at bounding box center [442, 185] width 4 height 4
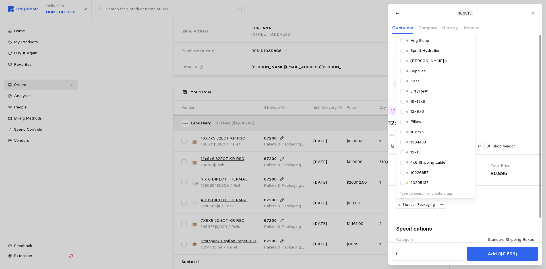
click at [428, 196] on p "Type to search or create a tag." at bounding box center [435, 193] width 73 height 5
type input "12X9X6"
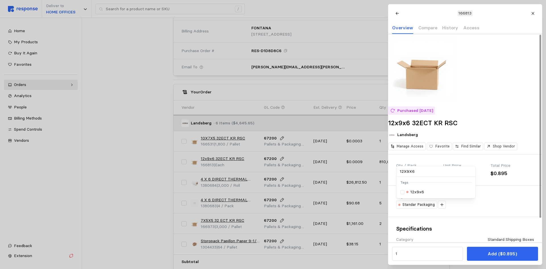
click at [446, 195] on div "12x9x6" at bounding box center [435, 192] width 71 height 6
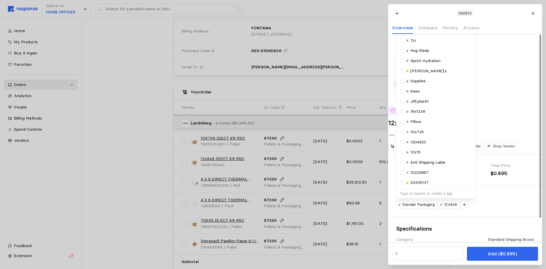
click at [519, 208] on div "Standar Packaging 12x9x6 Selected Standar Packaging 12x9x6 Tags Equipment Ppe 1…" at bounding box center [465, 204] width 138 height 8
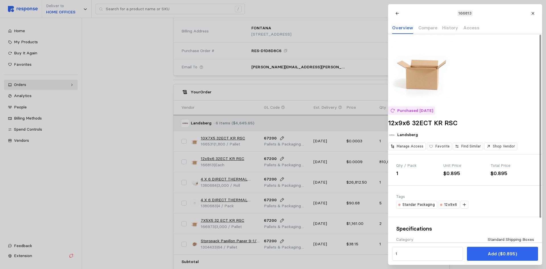
click at [137, 165] on div at bounding box center [273, 134] width 546 height 269
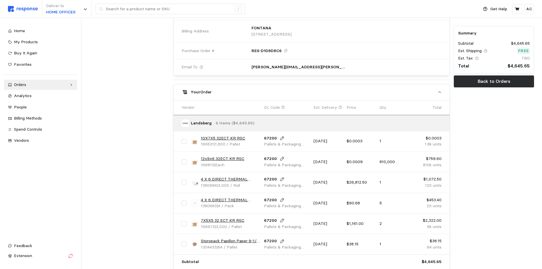
click at [222, 136] on link "10X7X5 32ECT KR RSC" at bounding box center [223, 138] width 44 height 6
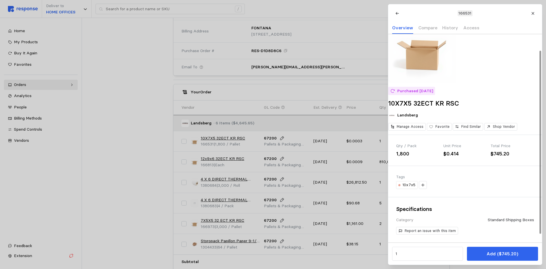
scroll to position [28, 0]
click at [229, 161] on div at bounding box center [273, 134] width 546 height 269
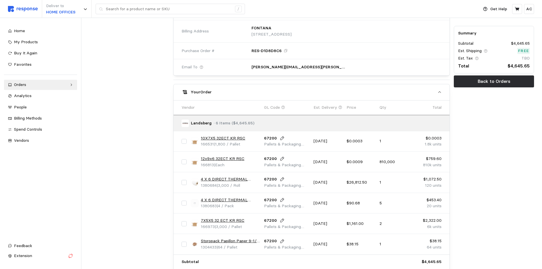
click at [235, 158] on link "12x9x6 32ECT KR RSC" at bounding box center [223, 159] width 44 height 6
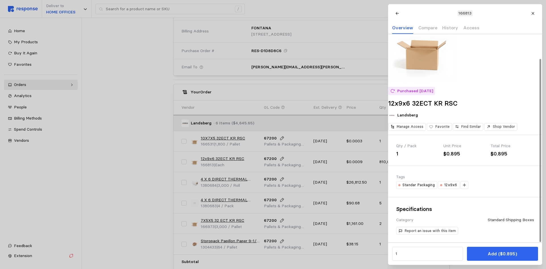
click at [230, 179] on div at bounding box center [273, 134] width 546 height 269
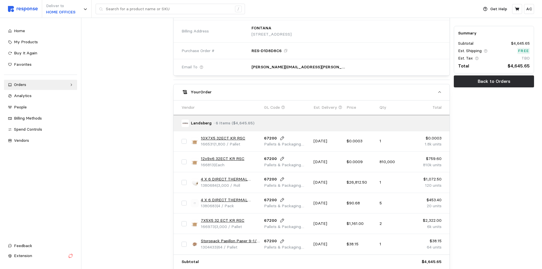
click at [227, 179] on link "4 X 6 DIRECT THERMAL LABEL ROLL 1"" at bounding box center [230, 179] width 59 height 6
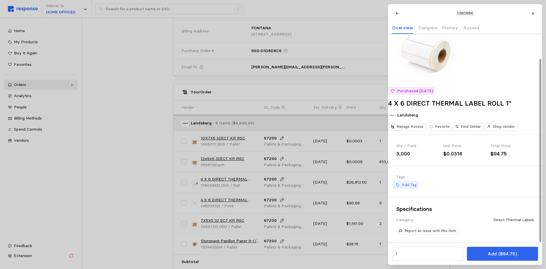
click at [410, 185] on p "Add Tag" at bounding box center [409, 184] width 15 height 5
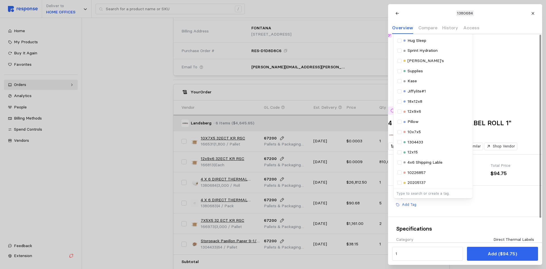
click at [424, 196] on p "Type to search or create a tag." at bounding box center [432, 193] width 73 height 5
type input "4X6 SHIPPING LABLE"
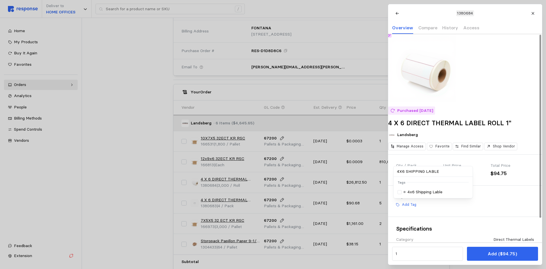
click at [425, 195] on p "4x6 Shipping Lable" at bounding box center [424, 192] width 35 height 6
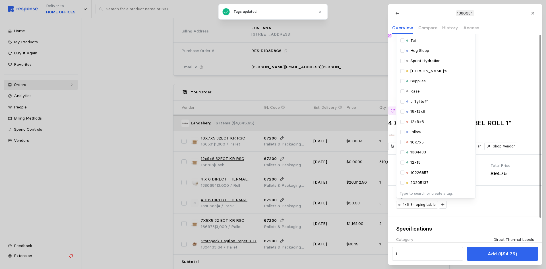
click at [493, 216] on div "Tags 4x6 Shipping Lable Selected 4x6 Shipping Lable Tags Standar Packaging Equi…" at bounding box center [465, 200] width 154 height 31
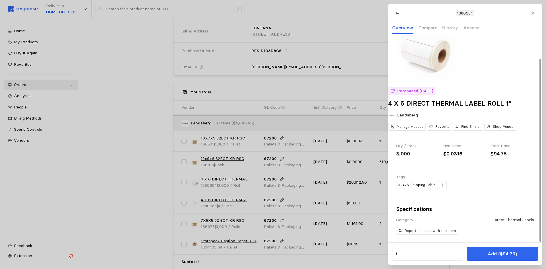
scroll to position [28, 0]
click at [138, 176] on div at bounding box center [273, 134] width 546 height 269
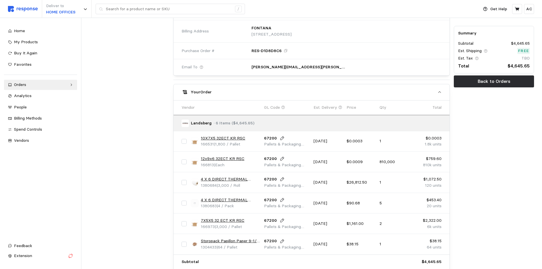
click at [226, 200] on link "4 X 6 DIRECT THERMAL LABEL ROLL 3"" at bounding box center [230, 200] width 59 height 6
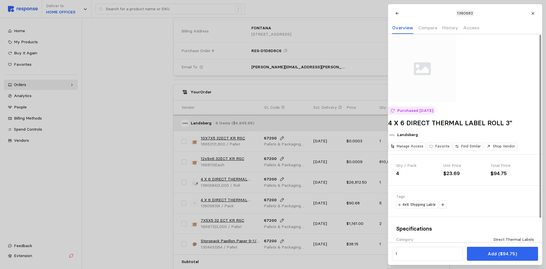
click at [152, 198] on div at bounding box center [273, 134] width 546 height 269
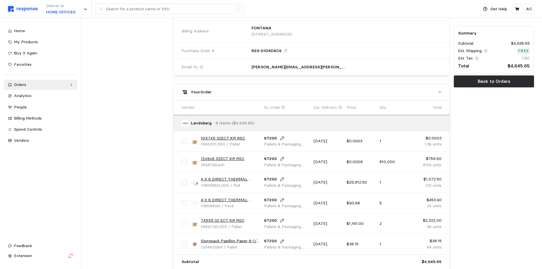
click at [230, 218] on link "7X5X5 32 ECT KR RSC" at bounding box center [223, 220] width 44 height 6
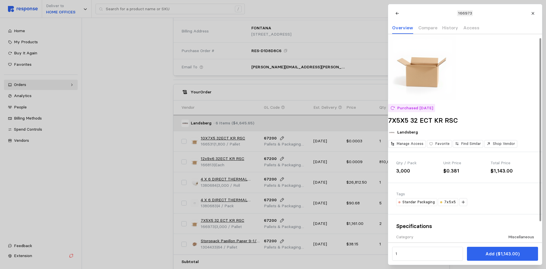
scroll to position [4, 0]
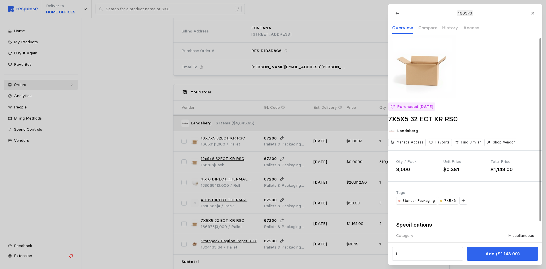
click at [157, 216] on div at bounding box center [273, 134] width 546 height 269
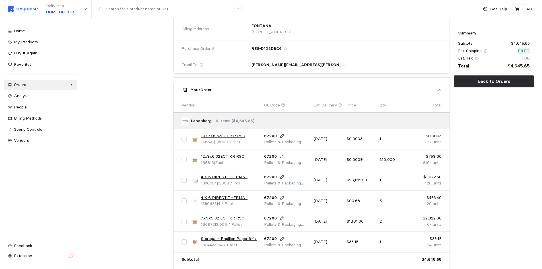
click at [222, 239] on link "Storopack Papillon Paper 9-1/4 x 900' 40# 16bx/layer" at bounding box center [230, 238] width 59 height 6
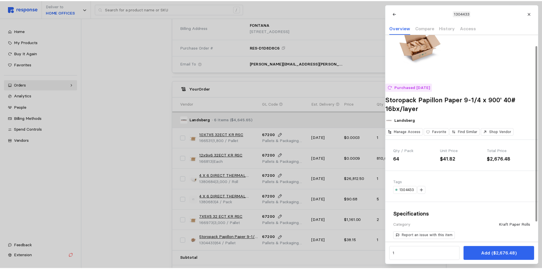
scroll to position [24, 0]
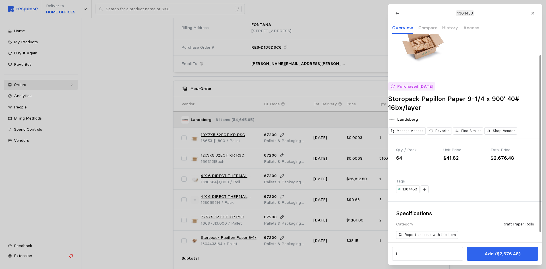
click at [131, 188] on div at bounding box center [273, 134] width 546 height 269
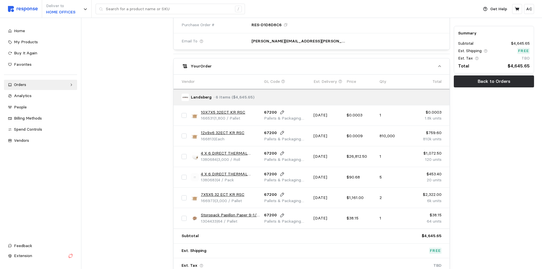
scroll to position [274, 0]
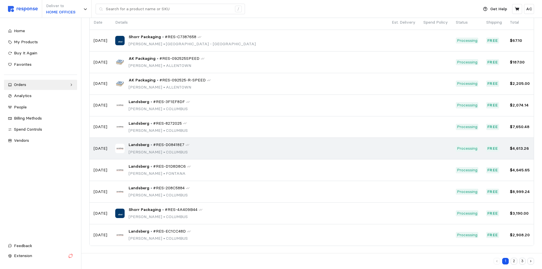
scroll to position [49, 0]
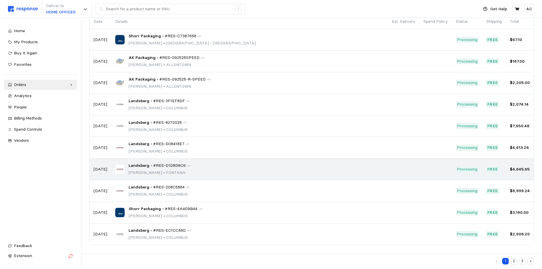
click at [146, 170] on p "[PERSON_NAME] • [PERSON_NAME]" at bounding box center [160, 172] width 62 height 6
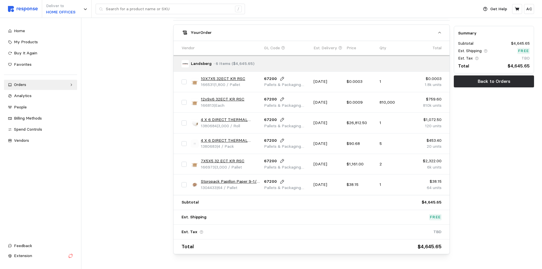
scroll to position [313, 0]
click at [218, 77] on link "10X7X5 32ECT KR RSC" at bounding box center [223, 78] width 44 height 6
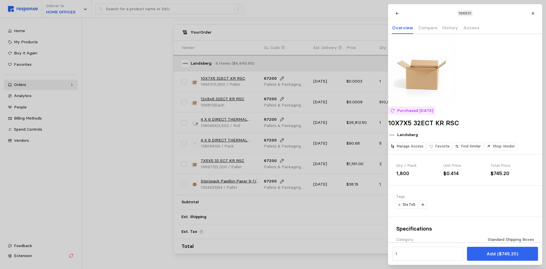
click at [219, 91] on div at bounding box center [273, 134] width 546 height 269
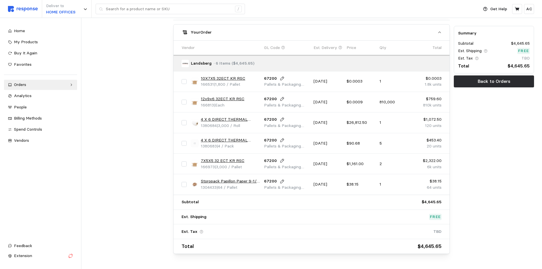
click at [227, 98] on link "12x9x6 32ECT KR RSC" at bounding box center [223, 99] width 44 height 6
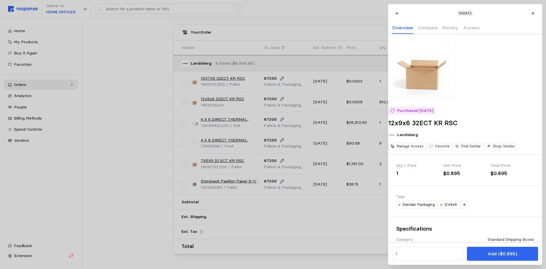
click at [229, 120] on div at bounding box center [273, 134] width 546 height 269
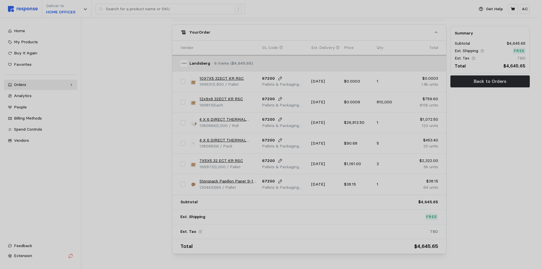
click at [225, 119] on link "4 X 6 DIRECT THERMAL LABEL ROLL 1"" at bounding box center [228, 119] width 59 height 6
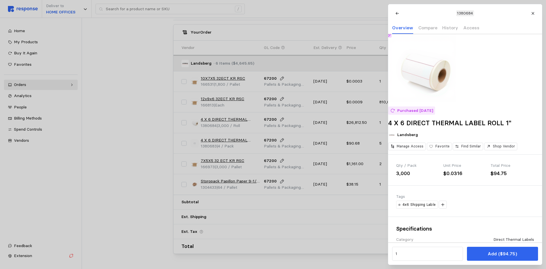
click at [227, 142] on div at bounding box center [273, 134] width 546 height 269
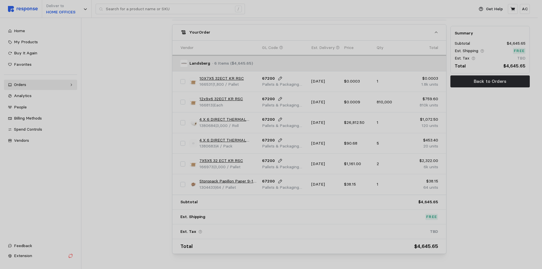
click at [231, 140] on link "4 X 6 DIRECT THERMAL LABEL ROLL 3"" at bounding box center [228, 140] width 59 height 6
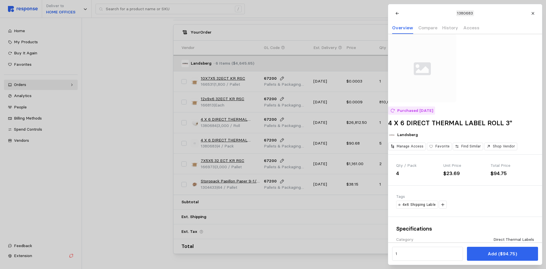
click at [227, 159] on div at bounding box center [273, 134] width 546 height 269
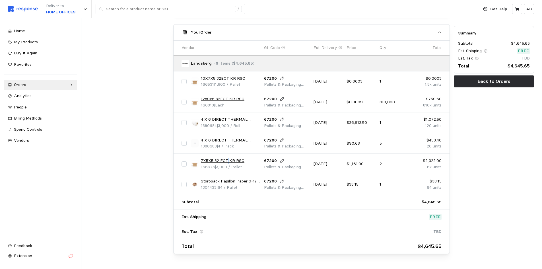
click at [227, 160] on link "7X5X5 32 ECT KR RSC" at bounding box center [223, 161] width 44 height 6
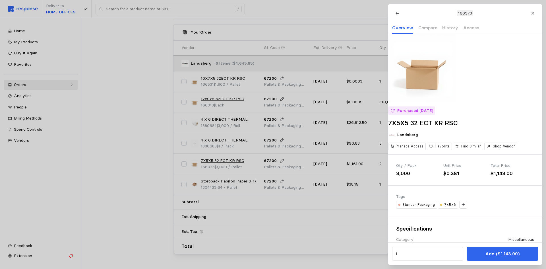
click at [226, 176] on div at bounding box center [273, 134] width 546 height 269
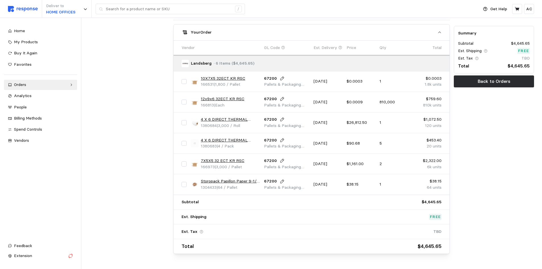
click at [229, 179] on link "Storopack Papillon Paper 9-1/4 x 900' 40# 16bx/layer" at bounding box center [230, 181] width 59 height 6
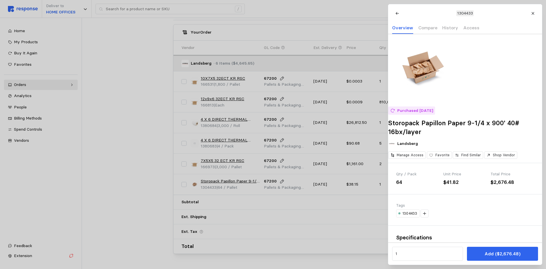
click at [133, 160] on div at bounding box center [273, 134] width 546 height 269
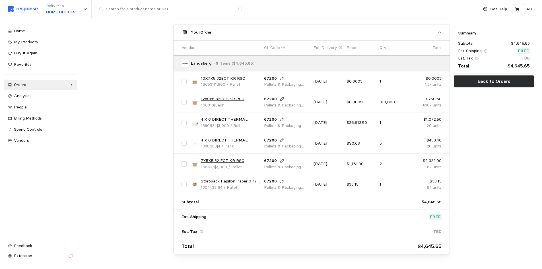
scroll to position [49, 0]
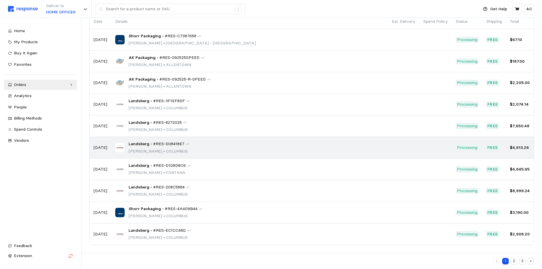
click at [153, 149] on p "[PERSON_NAME] • [GEOGRAPHIC_DATA]" at bounding box center [159, 151] width 61 height 6
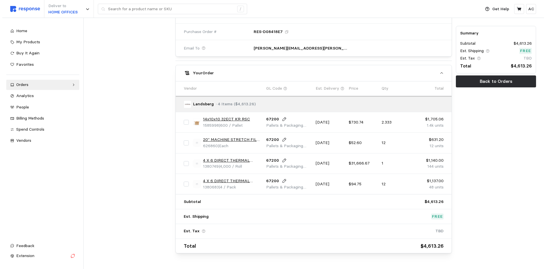
scroll to position [256, 0]
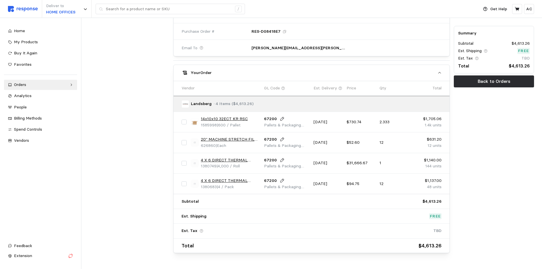
click at [239, 121] on link "14x10x10 32ECT KR RSC" at bounding box center [224, 119] width 47 height 6
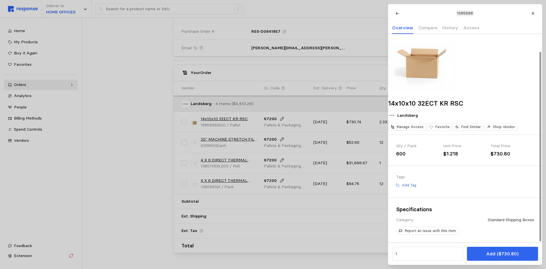
scroll to position [19, 0]
click at [410, 182] on button "Add Tag" at bounding box center [405, 185] width 25 height 8
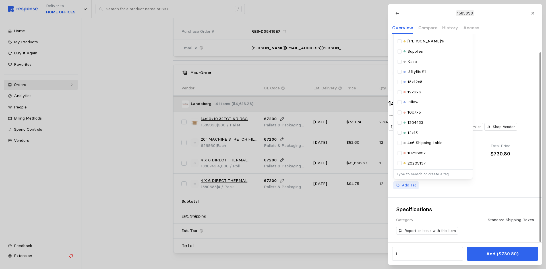
scroll to position [0, 0]
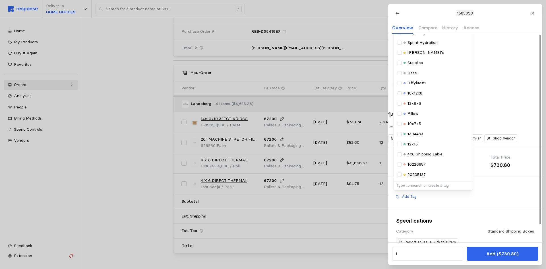
click at [411, 188] on p "Type to search or create a tag." at bounding box center [432, 185] width 73 height 5
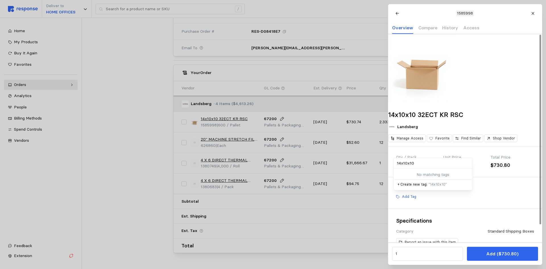
type input "14x10x10"
click at [446, 187] on p "+ Create new tag: " 14x10x10 "" at bounding box center [432, 184] width 71 height 5
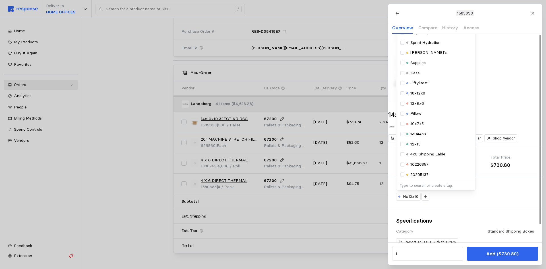
click at [514, 224] on h3 "Specifications" at bounding box center [465, 221] width 138 height 8
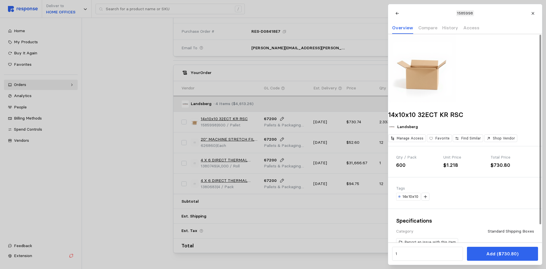
drag, startPoint x: 113, startPoint y: 146, endPoint x: 138, endPoint y: 145, distance: 25.3
click at [114, 146] on div at bounding box center [273, 134] width 546 height 269
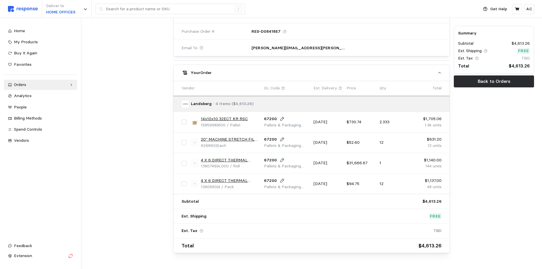
click at [225, 136] on link "20" MACHINE STRETCH FILM 80 GAUGE" at bounding box center [230, 139] width 59 height 6
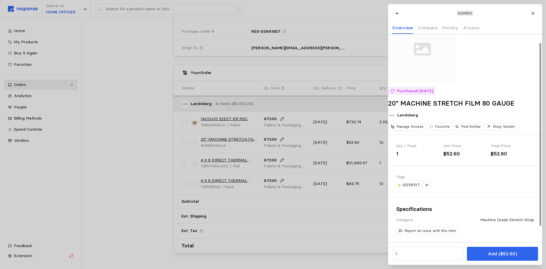
scroll to position [28, 0]
click at [153, 176] on div at bounding box center [273, 134] width 546 height 269
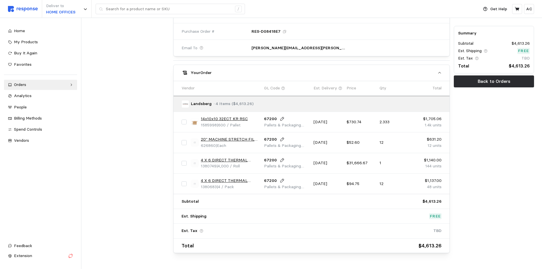
click at [230, 161] on link "4 X 6 DIRECT THERMAL LABEL FANFOLD (4000/RL)" at bounding box center [230, 160] width 59 height 6
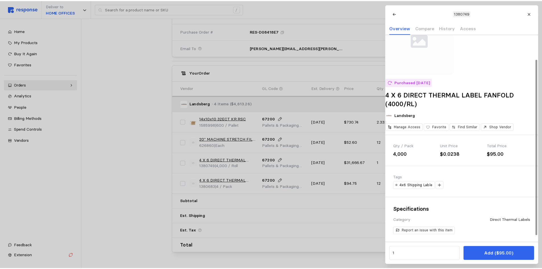
scroll to position [36, 0]
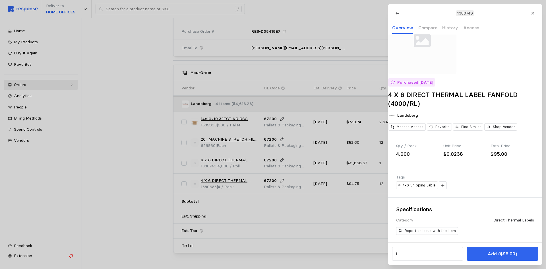
click at [226, 182] on div at bounding box center [273, 134] width 546 height 269
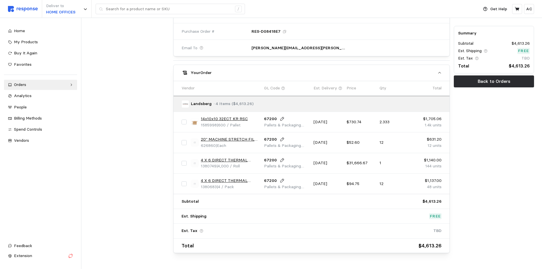
click at [236, 181] on link "4 X 6 DIRECT THERMAL LABEL ROLL 3"" at bounding box center [230, 180] width 59 height 6
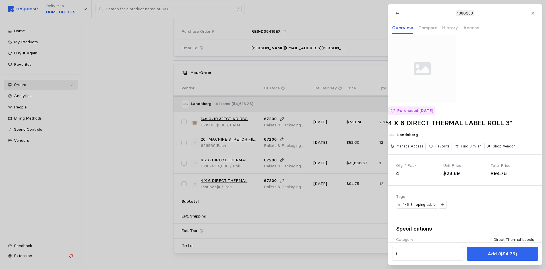
click at [150, 171] on div at bounding box center [273, 134] width 546 height 269
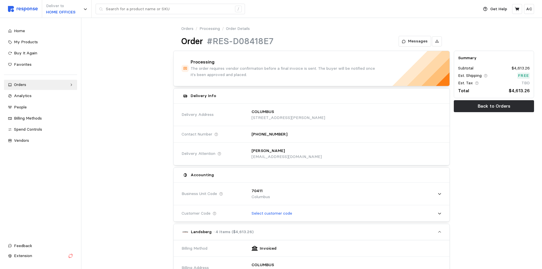
scroll to position [0, 0]
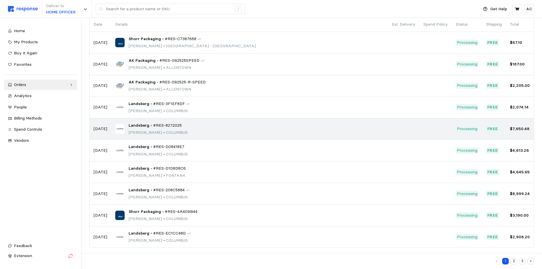
scroll to position [49, 0]
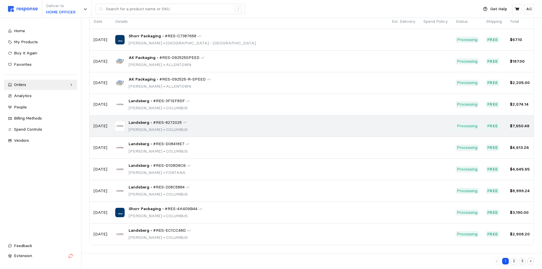
click at [158, 123] on span "#RES-8272025" at bounding box center [167, 122] width 29 height 6
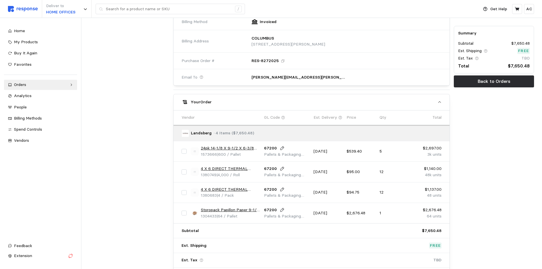
scroll to position [227, 0]
click at [223, 145] on link "24pk 14-1/8 X 9-1/2 X 6-3/8 RSC 32ECT Kraft" at bounding box center [230, 147] width 59 height 6
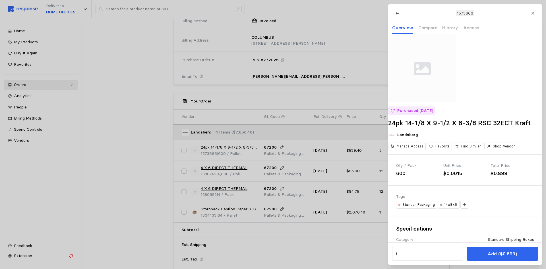
drag, startPoint x: 217, startPoint y: 169, endPoint x: 229, endPoint y: 170, distance: 12.0
click at [217, 169] on div at bounding box center [273, 134] width 546 height 269
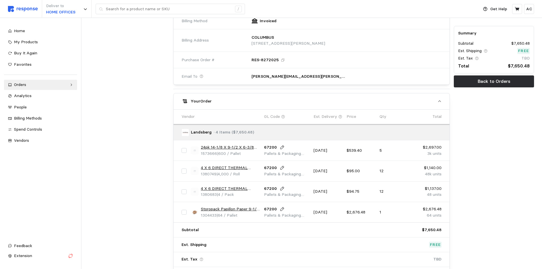
click at [232, 169] on link "4 X 6 DIRECT THERMAL LABEL FANFOLD (4000/RL)" at bounding box center [230, 168] width 59 height 6
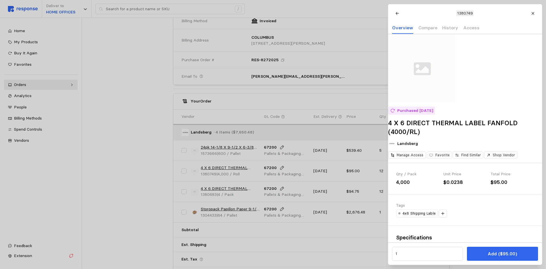
click at [227, 187] on div at bounding box center [273, 134] width 546 height 269
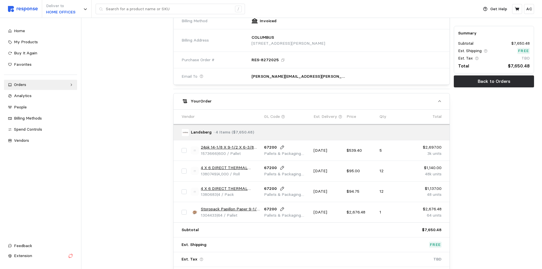
click at [216, 189] on link "4 X 6 DIRECT THERMAL LABEL ROLL 3"" at bounding box center [230, 188] width 59 height 6
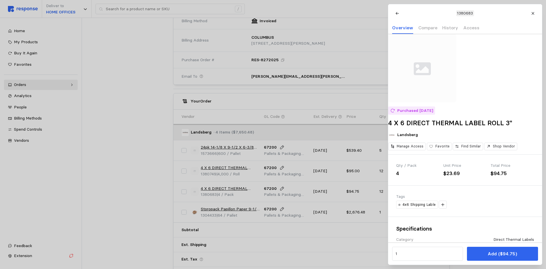
click at [227, 211] on div at bounding box center [273, 134] width 546 height 269
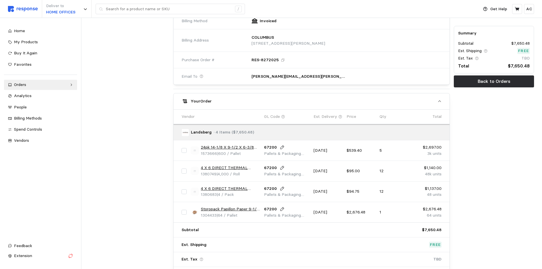
click at [227, 208] on link "Storopack Papillon Paper 9-1/4 x 900' 40# 16bx/layer" at bounding box center [230, 209] width 59 height 6
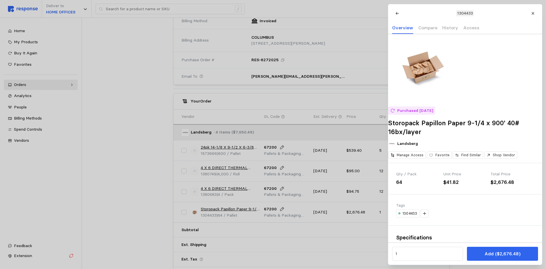
click at [149, 183] on div at bounding box center [273, 134] width 546 height 269
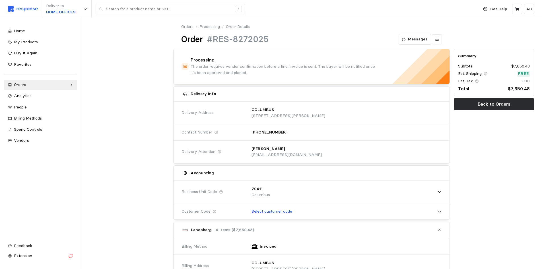
scroll to position [0, 0]
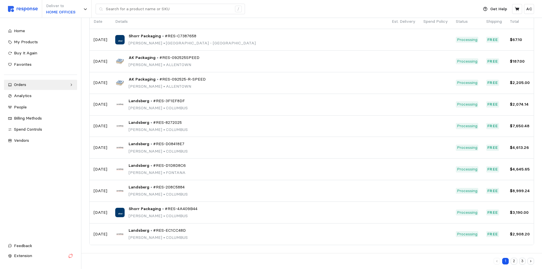
scroll to position [49, 0]
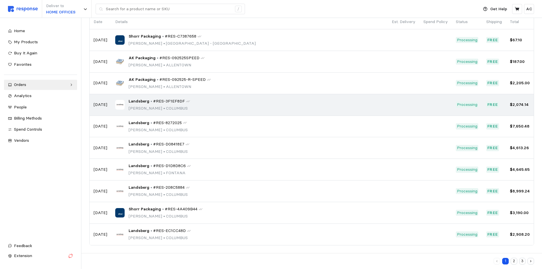
click at [195, 104] on div "Landsberg • #RES-3F1EF8DF [PERSON_NAME][GEOGRAPHIC_DATA]" at bounding box center [249, 104] width 268 height 13
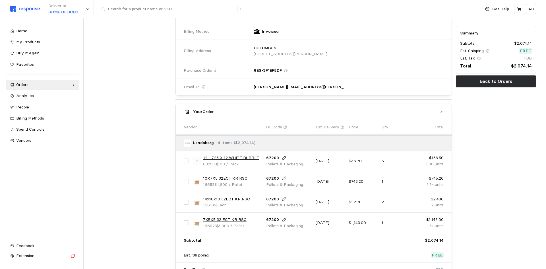
scroll to position [272, 0]
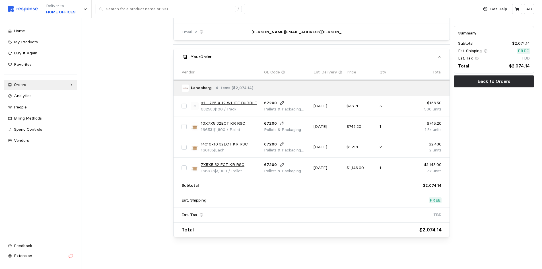
click at [227, 101] on link "#1 - 7.25 X 12 WHITE BUBBLE MAILER" at bounding box center [230, 103] width 59 height 6
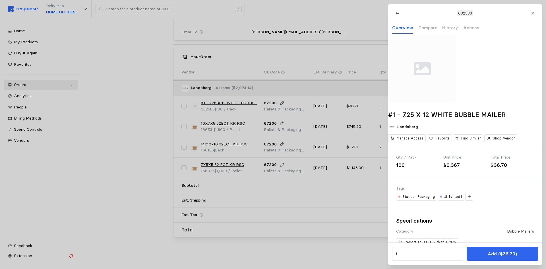
click at [230, 123] on div at bounding box center [273, 134] width 546 height 269
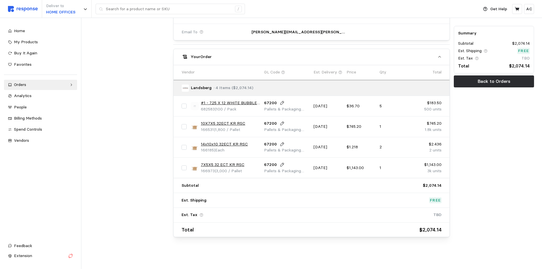
click at [219, 123] on link "10X7X5 32ECT KR RSC" at bounding box center [223, 123] width 44 height 6
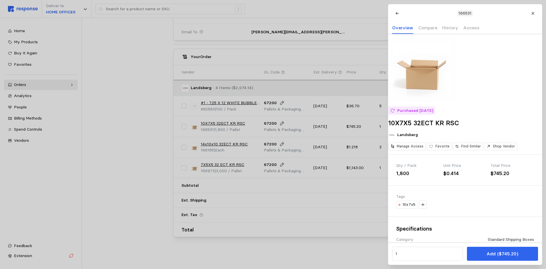
click at [222, 143] on div at bounding box center [273, 134] width 546 height 269
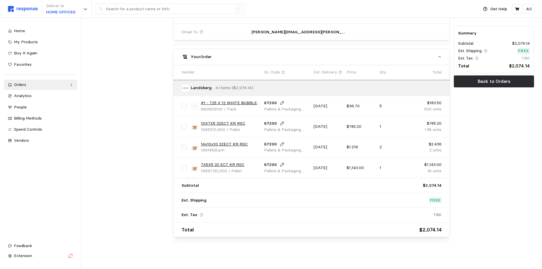
click at [215, 143] on link "14x10x10 32ECT KR RSC" at bounding box center [224, 144] width 47 height 6
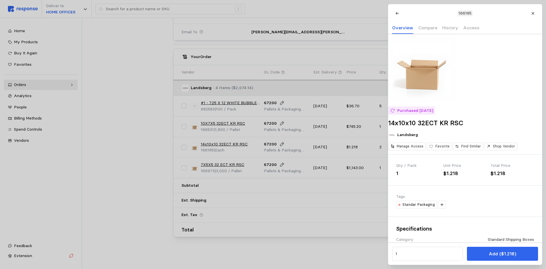
click at [225, 124] on div at bounding box center [273, 134] width 546 height 269
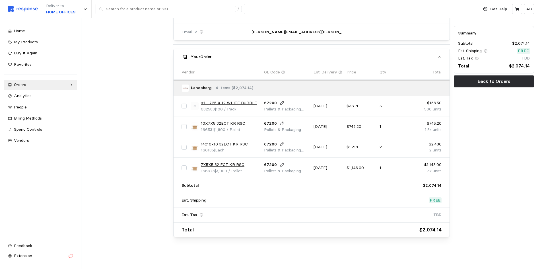
click at [229, 125] on link "10X7X5 32ECT KR RSC" at bounding box center [223, 123] width 44 height 6
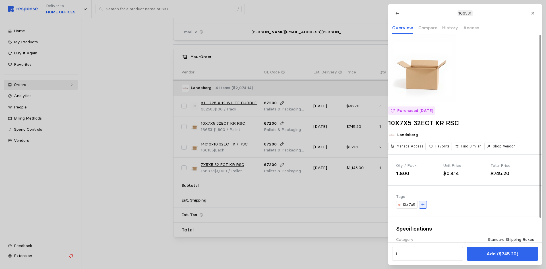
click at [424, 208] on button at bounding box center [423, 204] width 8 height 8
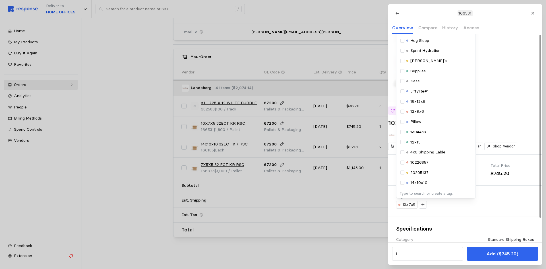
click at [129, 144] on div at bounding box center [273, 134] width 546 height 269
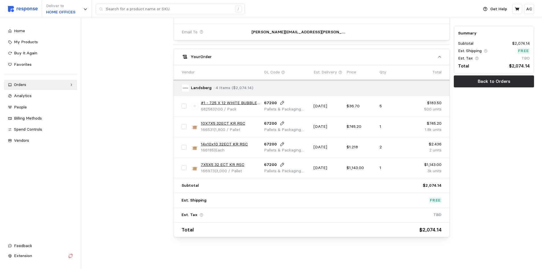
click at [220, 144] on link "14x10x10 32ECT KR RSC" at bounding box center [224, 144] width 47 height 6
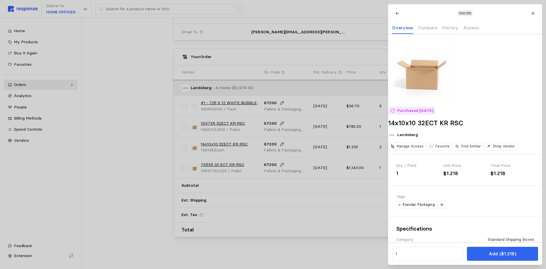
click at [157, 163] on div at bounding box center [273, 134] width 546 height 269
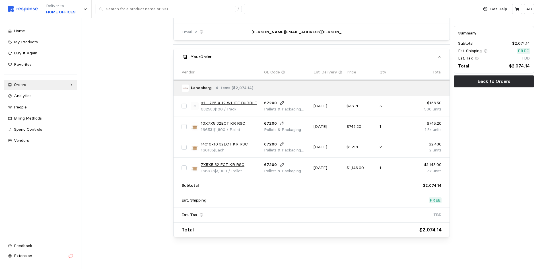
click at [231, 143] on link "14x10x10 32ECT KR RSC" at bounding box center [224, 144] width 47 height 6
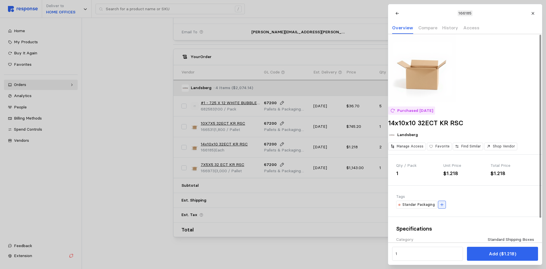
click at [441, 206] on icon at bounding box center [442, 204] width 4 height 4
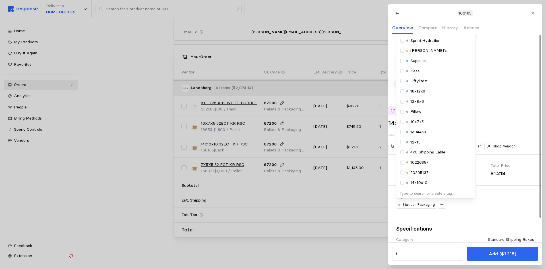
click at [425, 196] on p "Type to search or create a tag." at bounding box center [435, 193] width 73 height 5
type input "14x10x10"
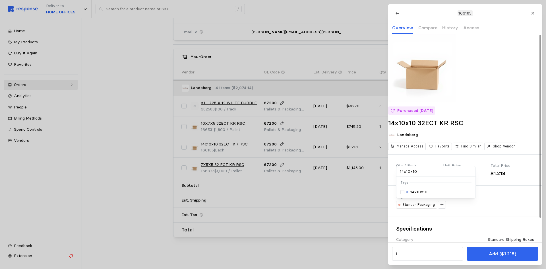
click at [423, 195] on p "14x10x10" at bounding box center [418, 192] width 17 height 6
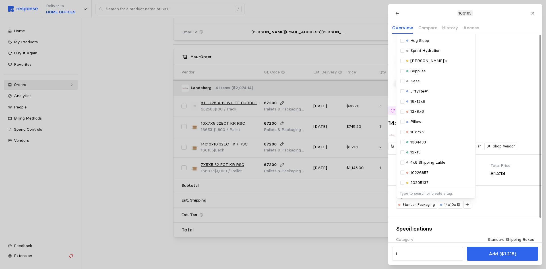
click at [504, 200] on div "Tags Standar Packaging 14x10x10 Selected Standar Packaging 14x10x10 Tags Equipm…" at bounding box center [465, 200] width 154 height 31
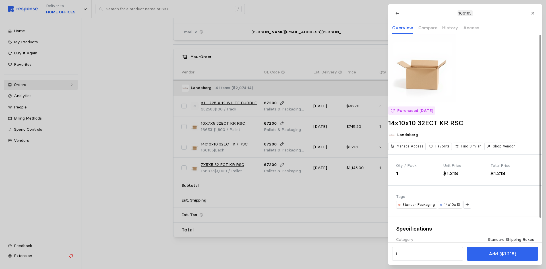
click at [154, 160] on div at bounding box center [273, 134] width 546 height 269
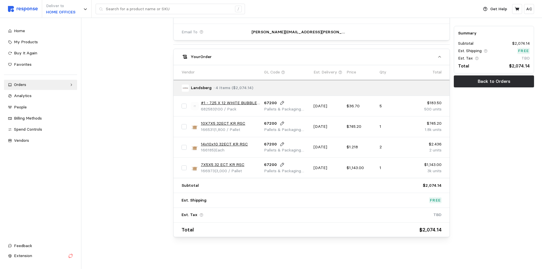
click at [227, 122] on link "10X7X5 32ECT KR RSC" at bounding box center [223, 123] width 44 height 6
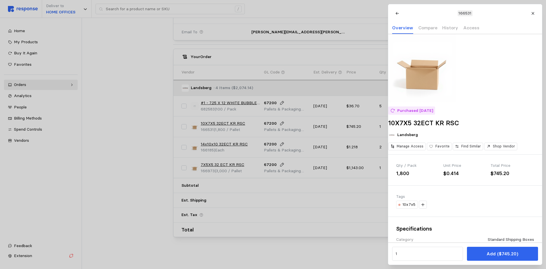
click at [237, 164] on div at bounding box center [273, 134] width 546 height 269
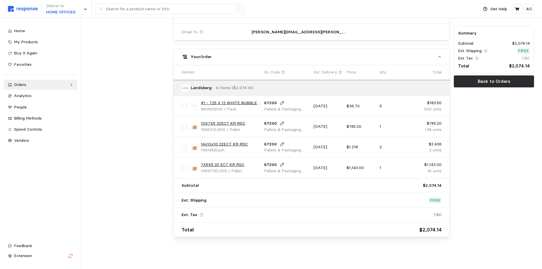
click at [216, 165] on link "7X5X5 32 ECT KR RSC" at bounding box center [223, 165] width 44 height 6
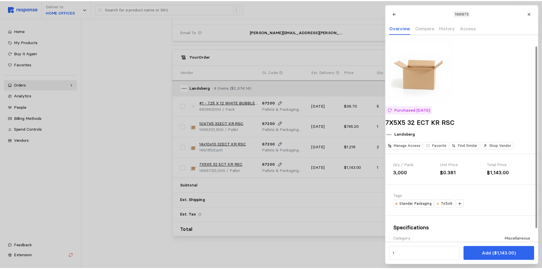
scroll to position [0, 0]
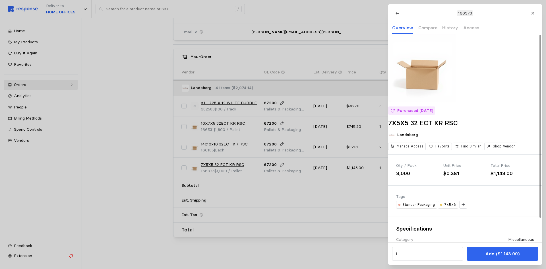
click at [142, 117] on div at bounding box center [273, 134] width 546 height 269
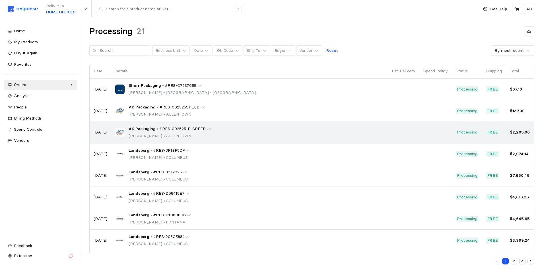
click at [173, 129] on span "#RES-092525-R-SPEED" at bounding box center [182, 129] width 46 height 6
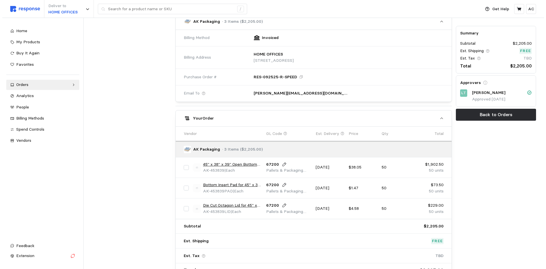
scroll to position [227, 0]
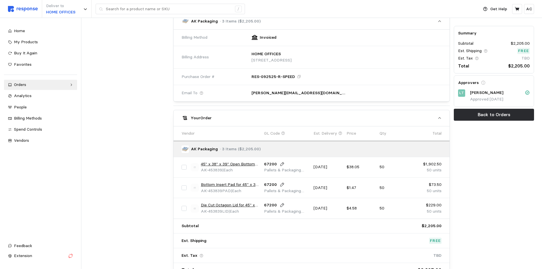
click at [248, 161] on link "45" x 38" x 39" Open Bottom Octagon [PERSON_NAME] (used on a 40x48 skid)" at bounding box center [230, 164] width 59 height 6
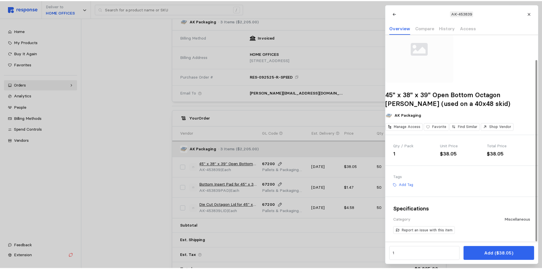
scroll to position [28, 0]
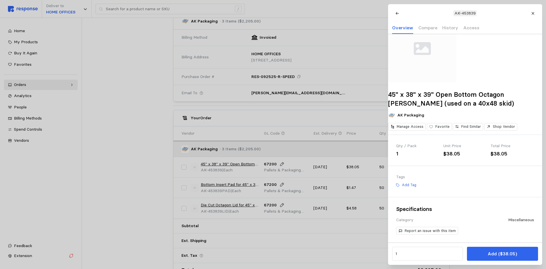
click at [189, 185] on div at bounding box center [273, 134] width 546 height 269
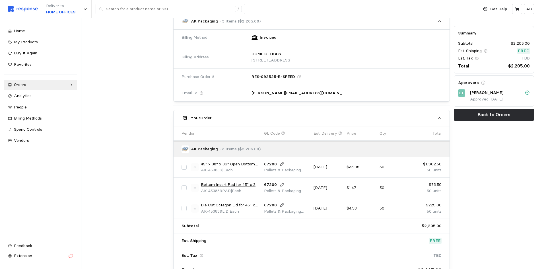
click at [217, 185] on link "Bottom Insert Pad for 45" x 38" x 39" Open Bottom Octagon [PERSON_NAME]" at bounding box center [230, 184] width 59 height 6
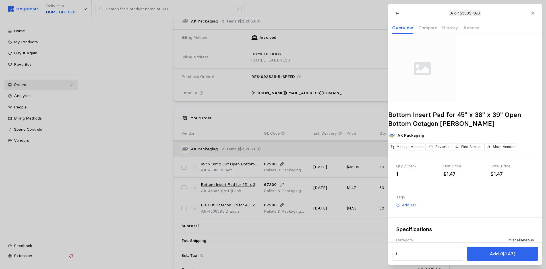
click at [158, 200] on div at bounding box center [273, 134] width 546 height 269
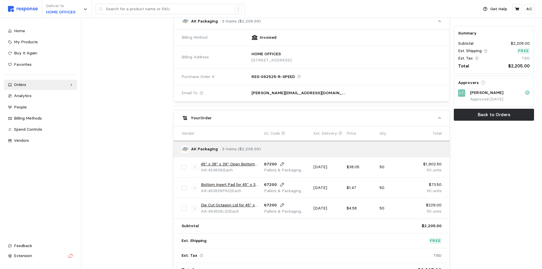
click at [236, 207] on link "Die Cut Octagon Lid for 45" x 38" x 39" Open Bottom Octagon [PERSON_NAME]" at bounding box center [230, 205] width 59 height 6
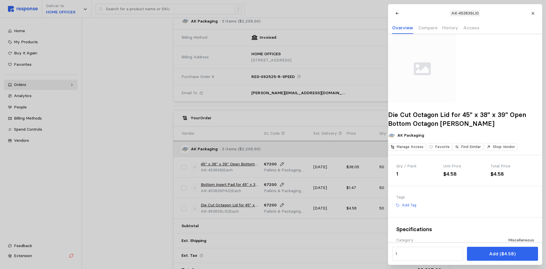
click at [153, 134] on div at bounding box center [273, 134] width 546 height 269
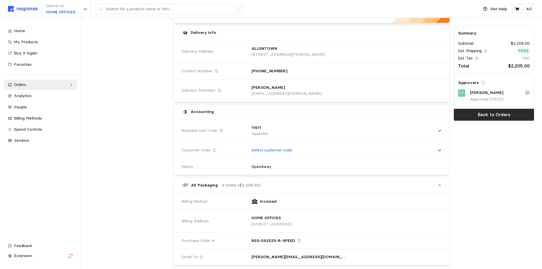
scroll to position [0, 0]
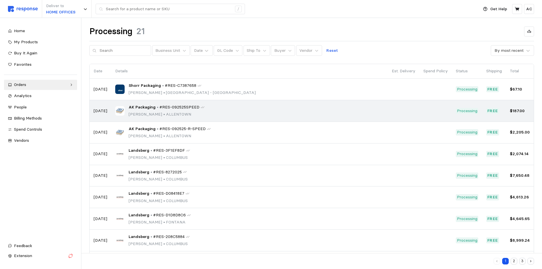
click at [219, 109] on div "AK Packaging • #RES-092525SPEED [PERSON_NAME] • [GEOGRAPHIC_DATA]" at bounding box center [249, 110] width 268 height 13
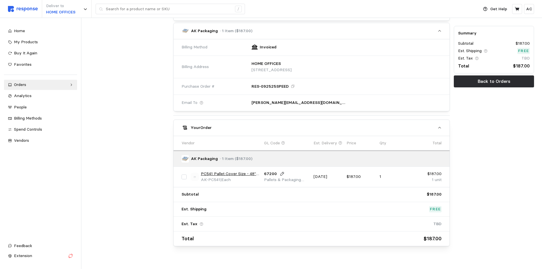
scroll to position [227, 0]
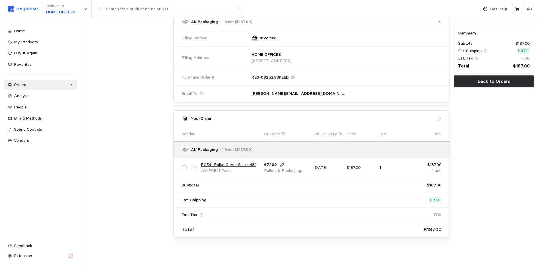
click at [229, 163] on link "PC541 Pallet Cover Size - 48" x 48" x 96" 4MIL Clear" at bounding box center [230, 165] width 59 height 6
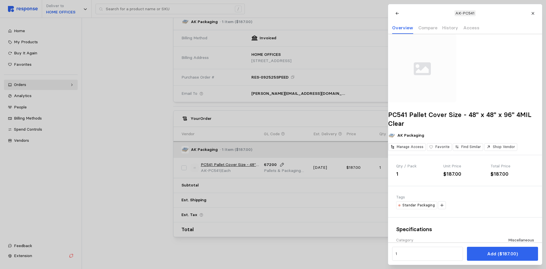
click at [135, 155] on div at bounding box center [273, 134] width 546 height 269
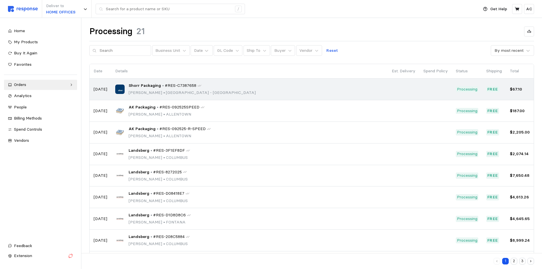
click at [175, 84] on span "#RES-C7387658" at bounding box center [181, 85] width 32 height 6
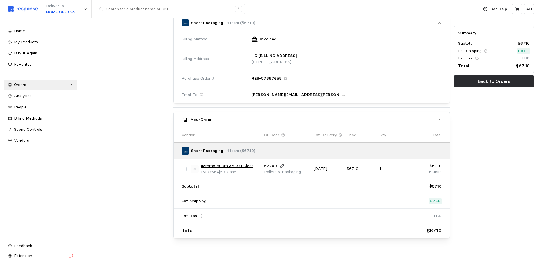
scroll to position [227, 0]
click at [237, 165] on link "48mmx1500m 3M 371 Clear Box Sealing Tape 6/cs" at bounding box center [230, 165] width 59 height 6
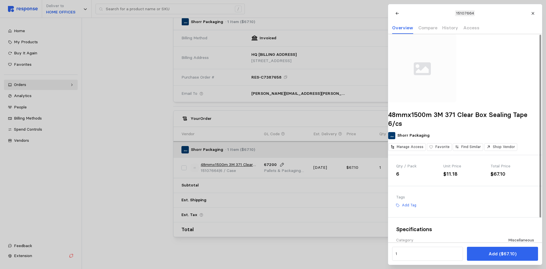
click at [140, 157] on div at bounding box center [273, 134] width 546 height 269
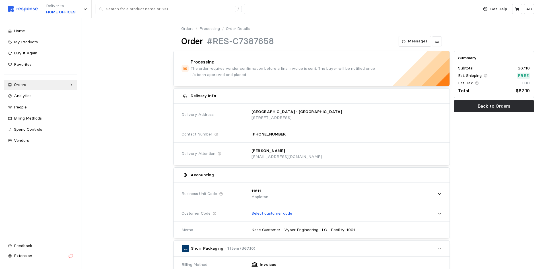
scroll to position [0, 0]
